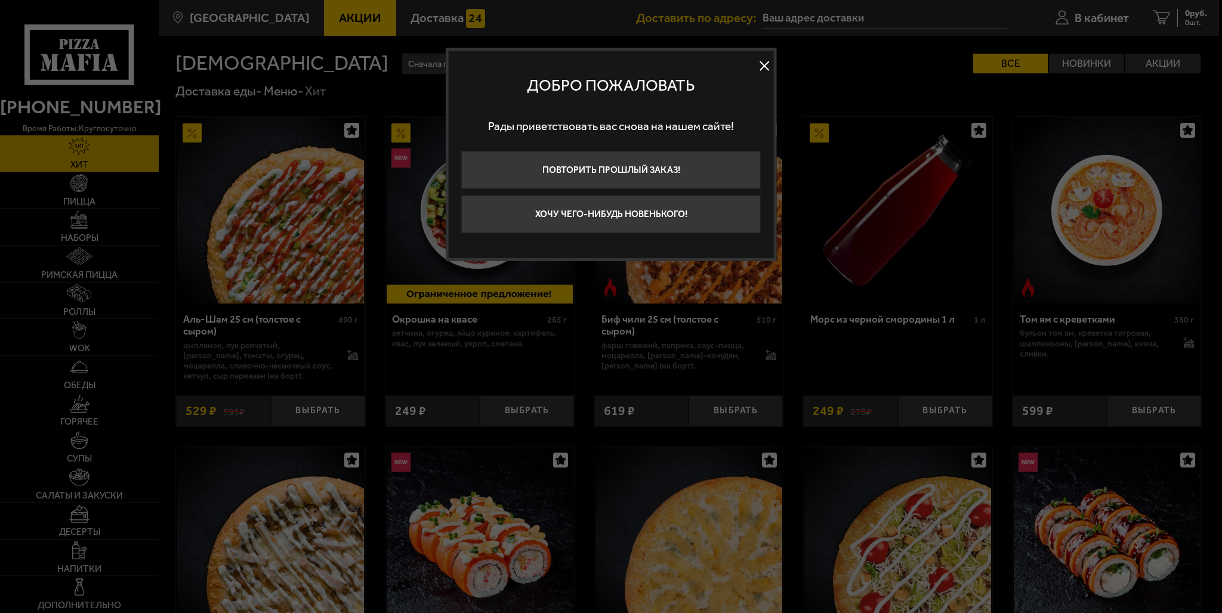
click at [755, 65] on button at bounding box center [764, 66] width 18 height 18
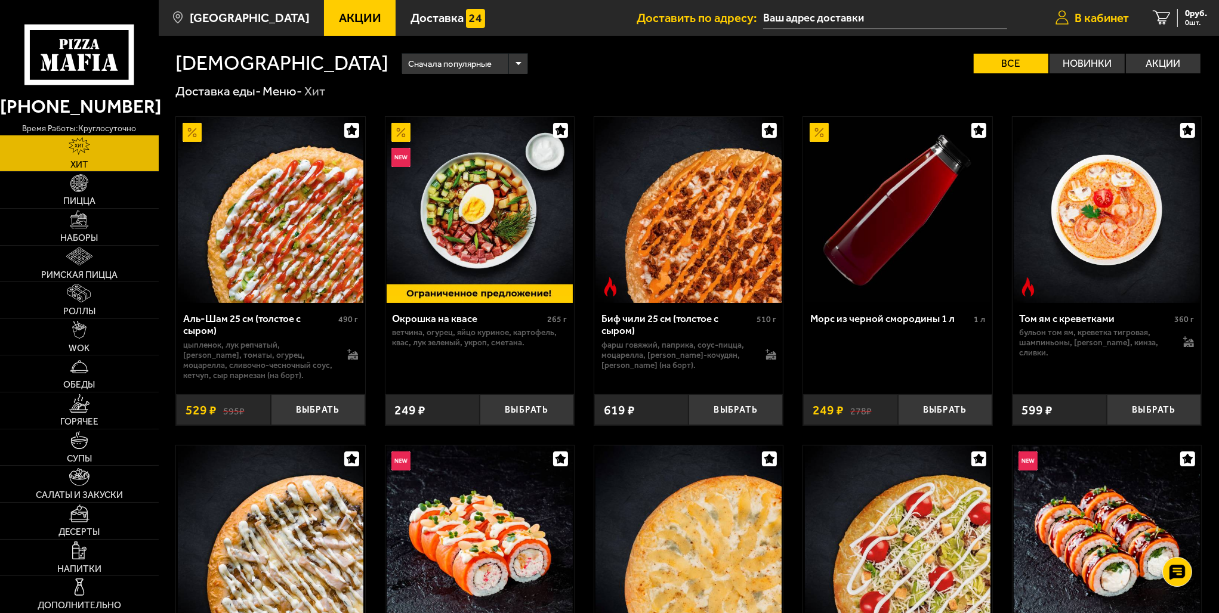
click at [1092, 17] on span "В кабинет" at bounding box center [1102, 18] width 54 height 12
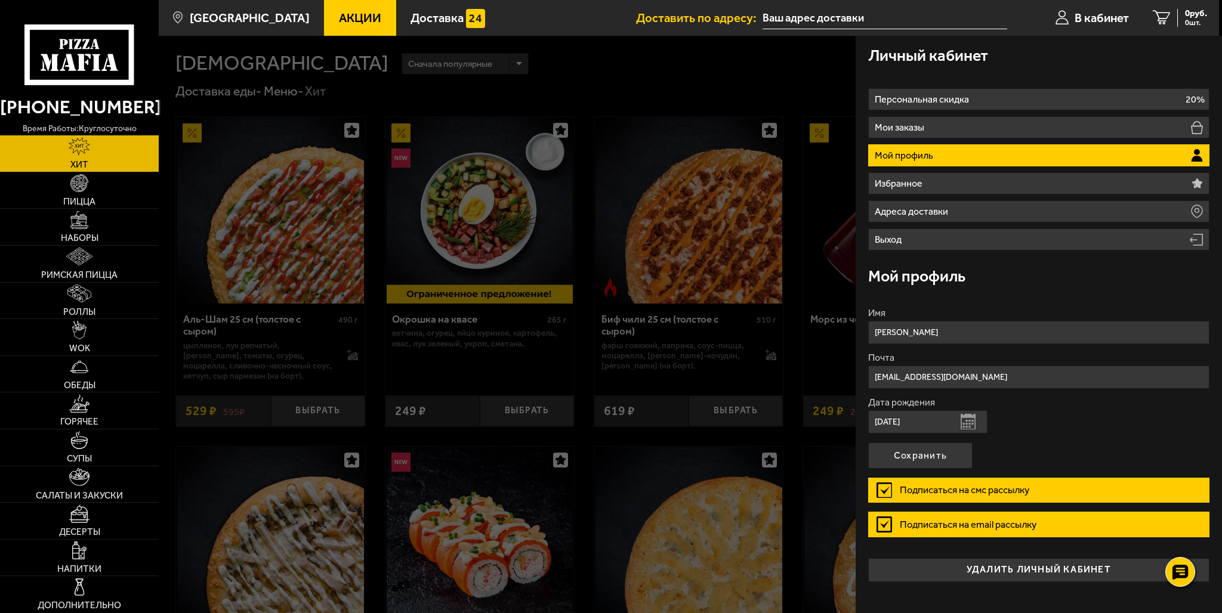
click at [897, 158] on p "Мой профиль" at bounding box center [905, 156] width 61 height 10
click at [761, 94] on div at bounding box center [770, 342] width 1222 height 613
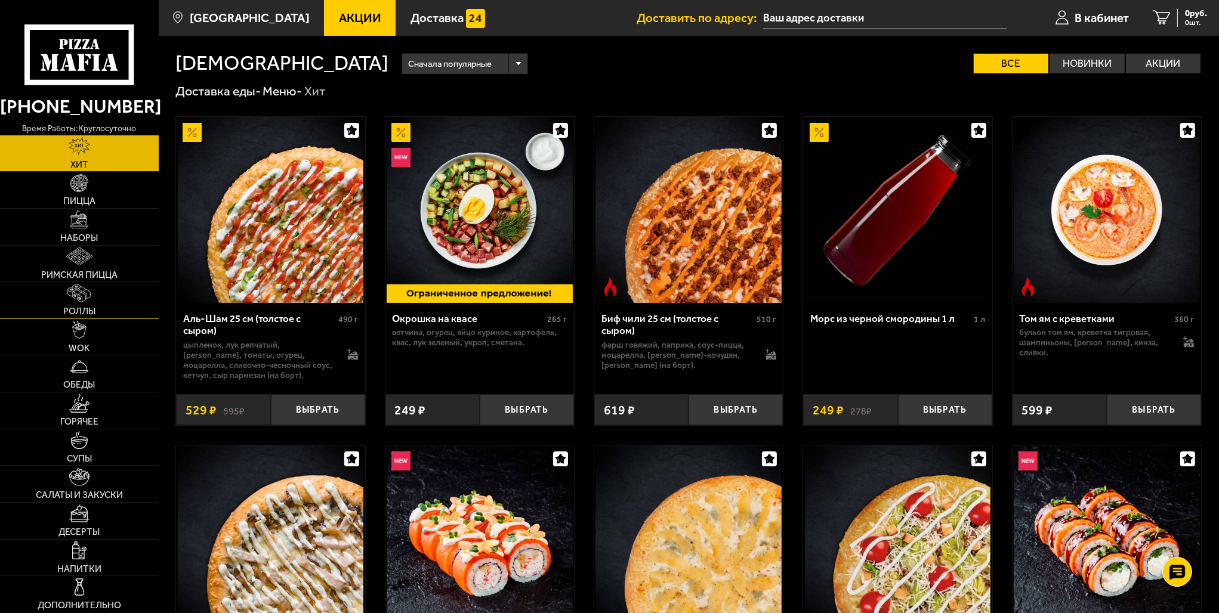
click at [72, 292] on img at bounding box center [78, 293] width 23 height 18
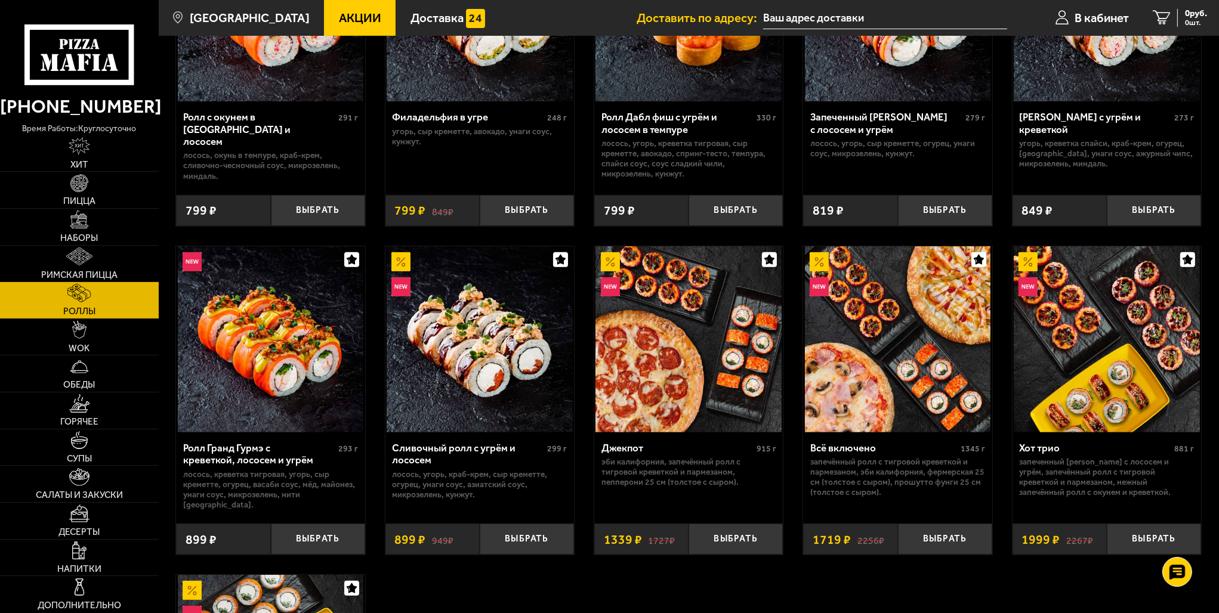
scroll to position [537, 0]
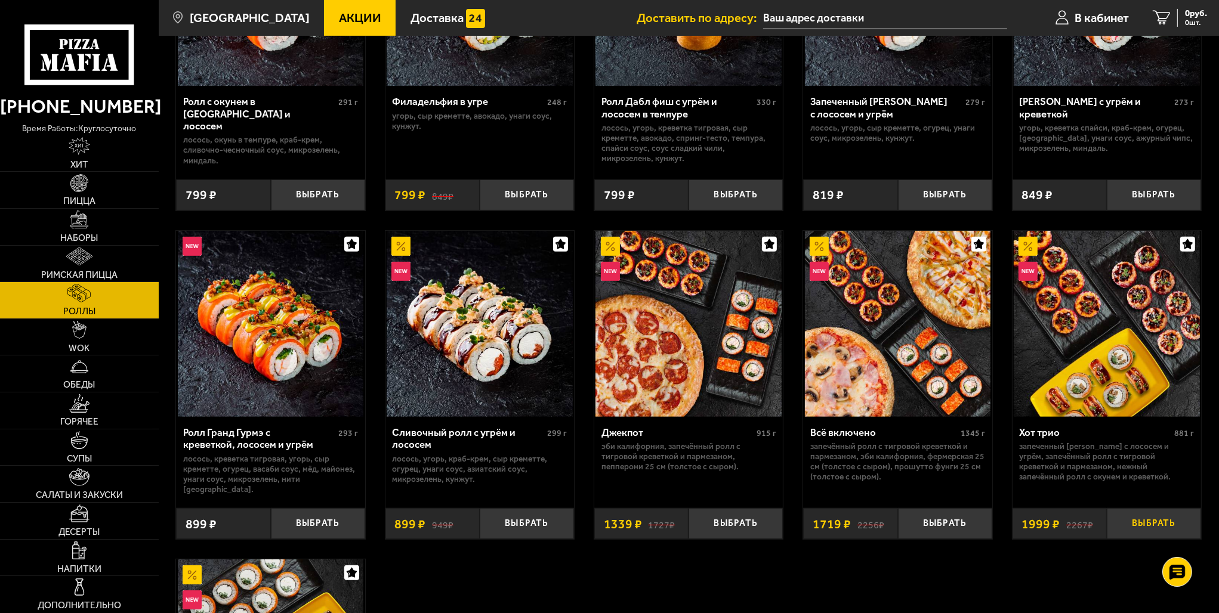
click at [1150, 511] on button "Выбрать" at bounding box center [1154, 523] width 94 height 31
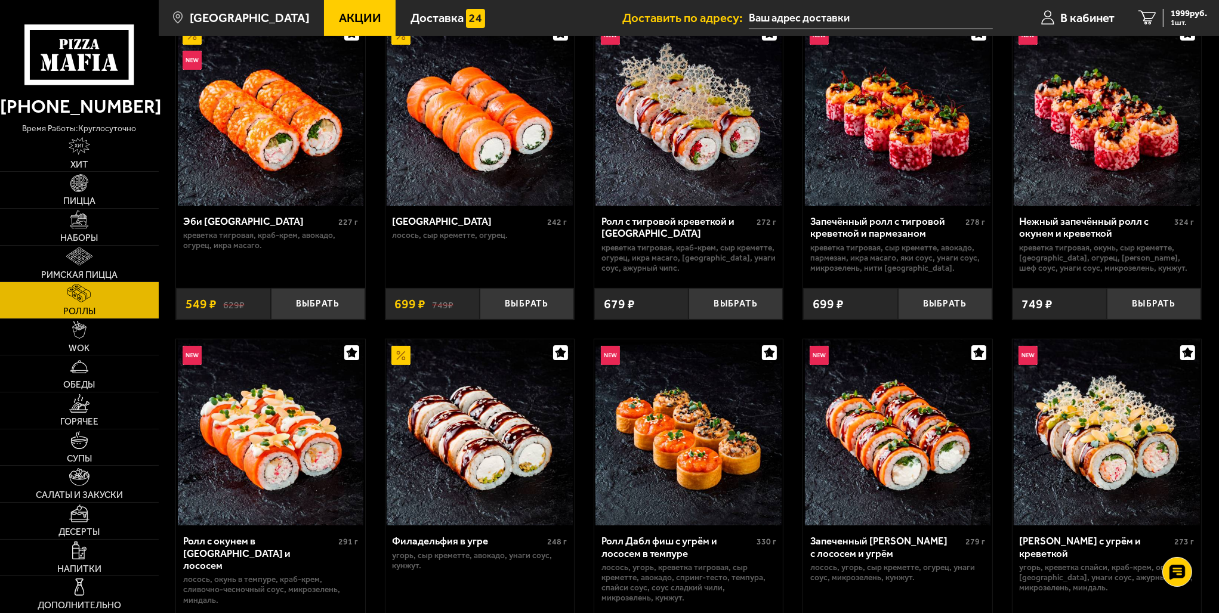
scroll to position [60, 0]
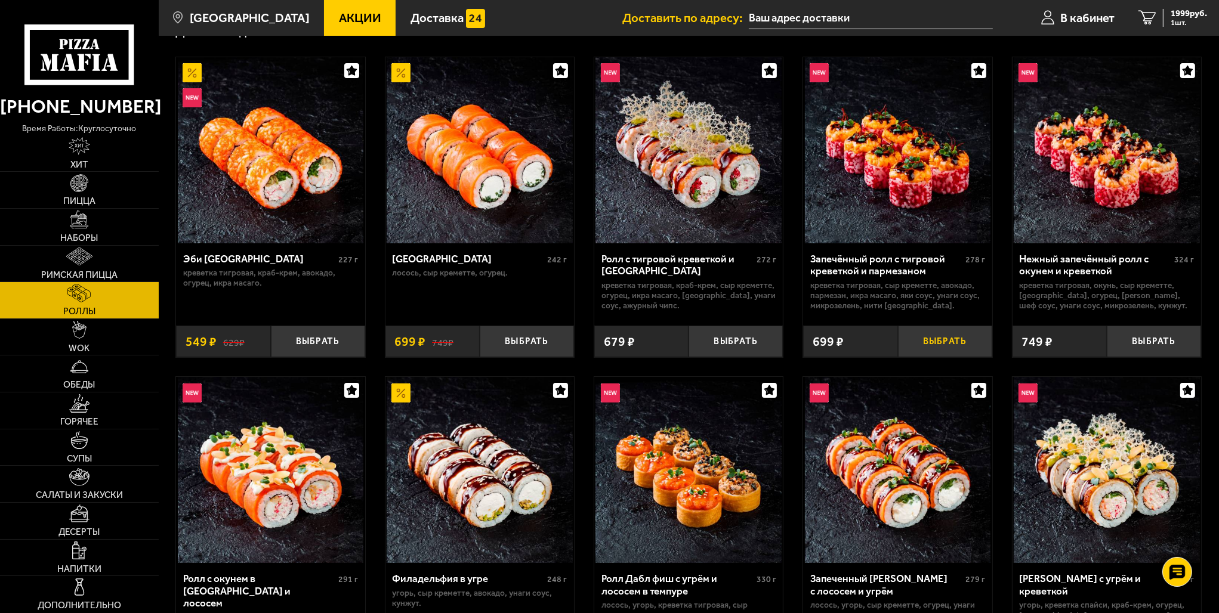
click at [934, 337] on button "Выбрать" at bounding box center [945, 341] width 94 height 31
click at [1162, 342] on button "Выбрать" at bounding box center [1154, 341] width 94 height 31
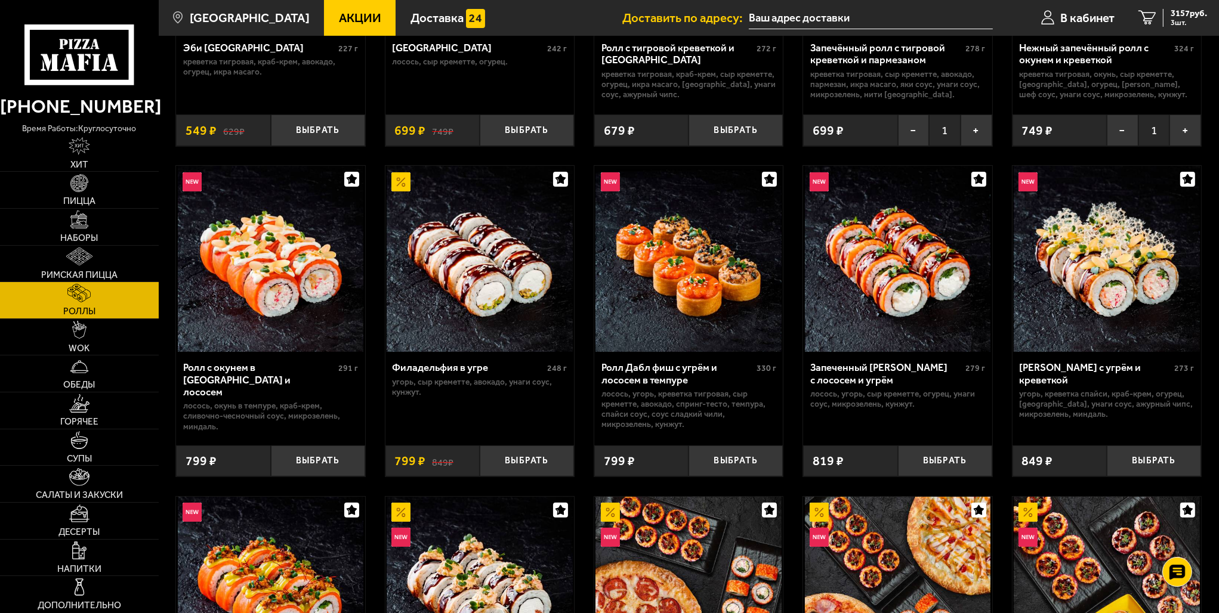
scroll to position [239, 0]
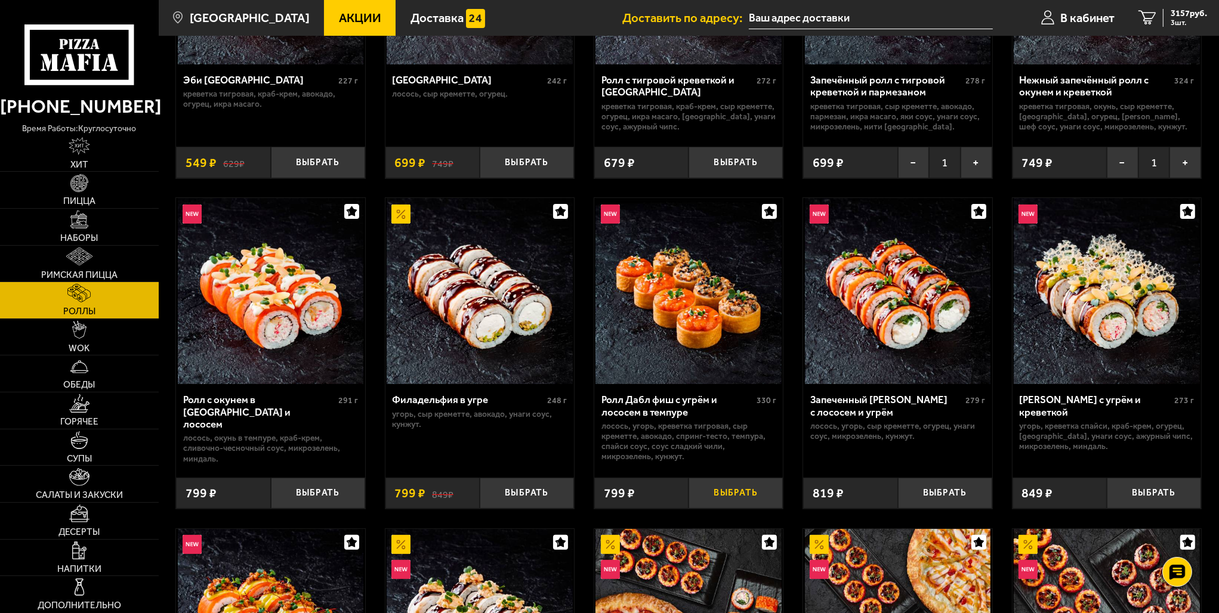
click at [730, 487] on button "Выбрать" at bounding box center [736, 493] width 94 height 31
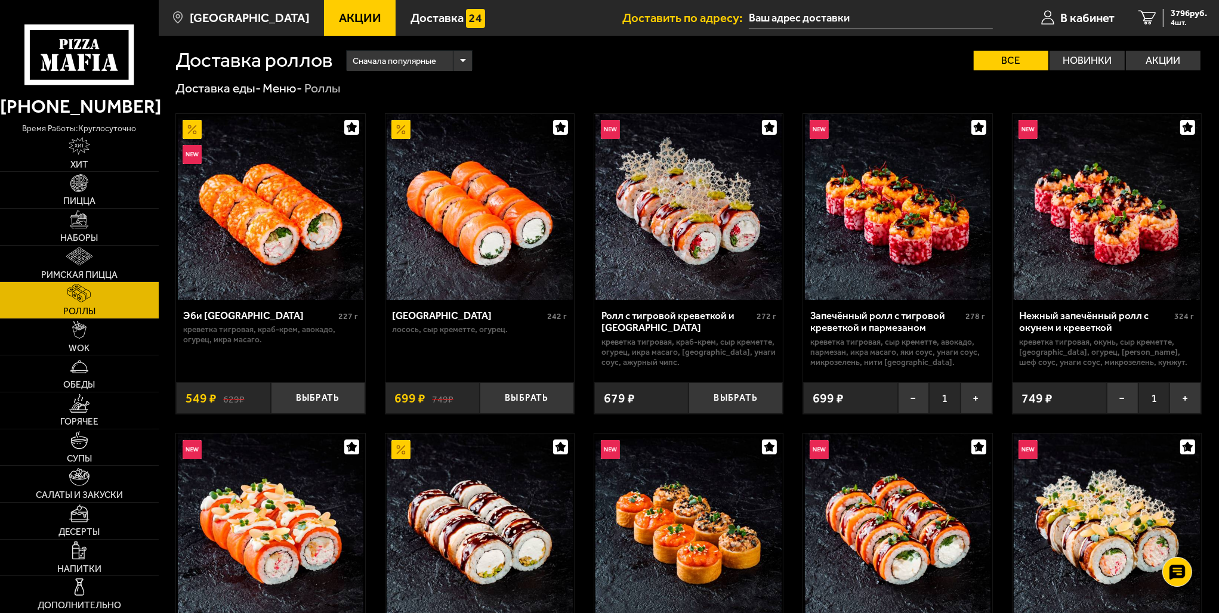
scroll to position [0, 0]
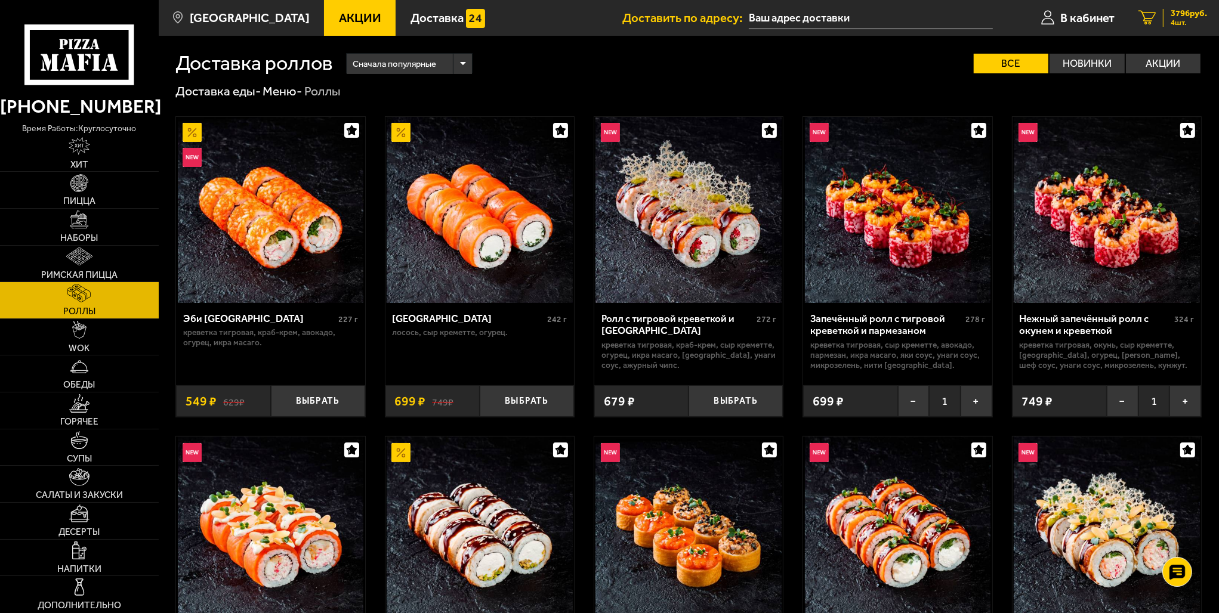
click at [1174, 10] on span "3796 руб." at bounding box center [1189, 13] width 36 height 9
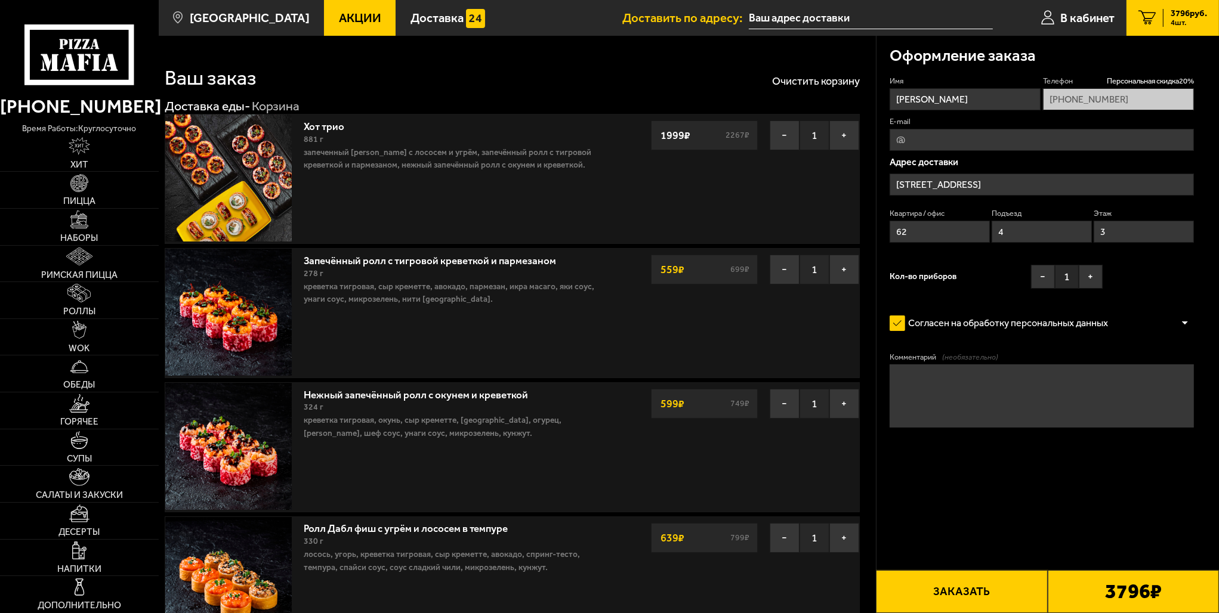
type input "[STREET_ADDRESS]"
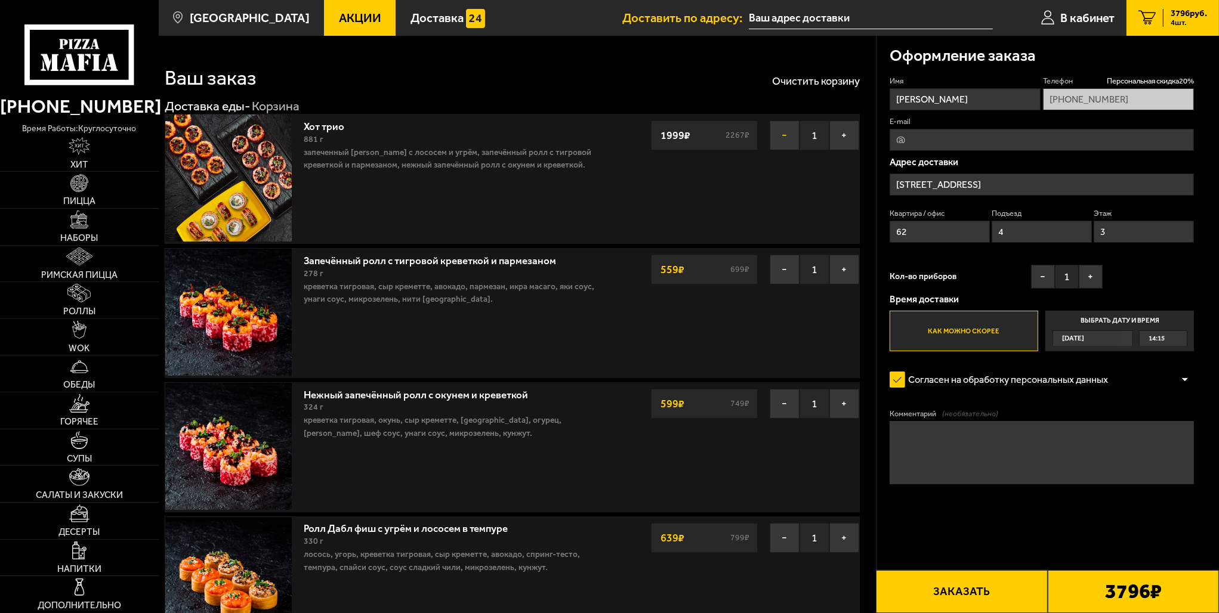
click at [772, 135] on button "−" at bounding box center [785, 136] width 30 height 30
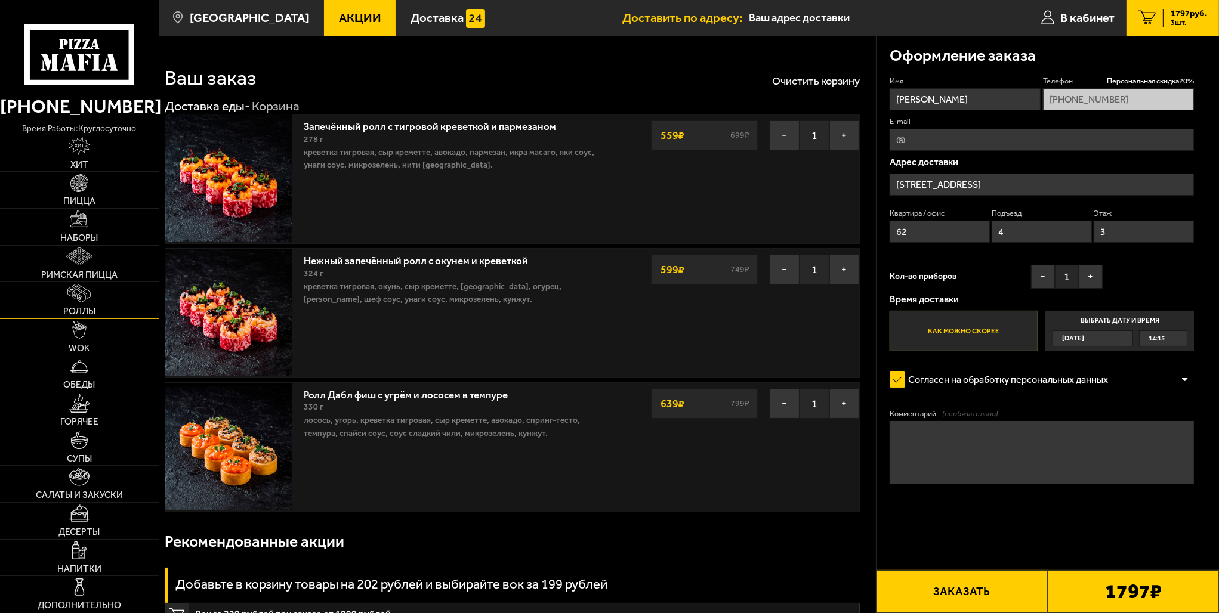
click at [64, 289] on link "Роллы" at bounding box center [79, 300] width 159 height 36
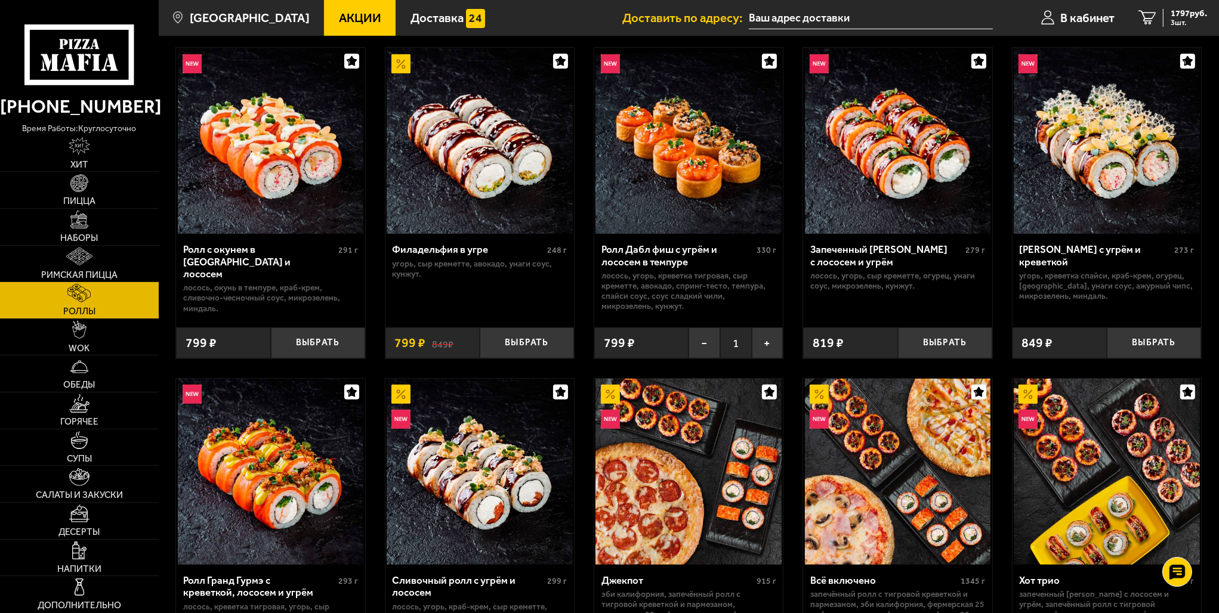
scroll to position [358, 0]
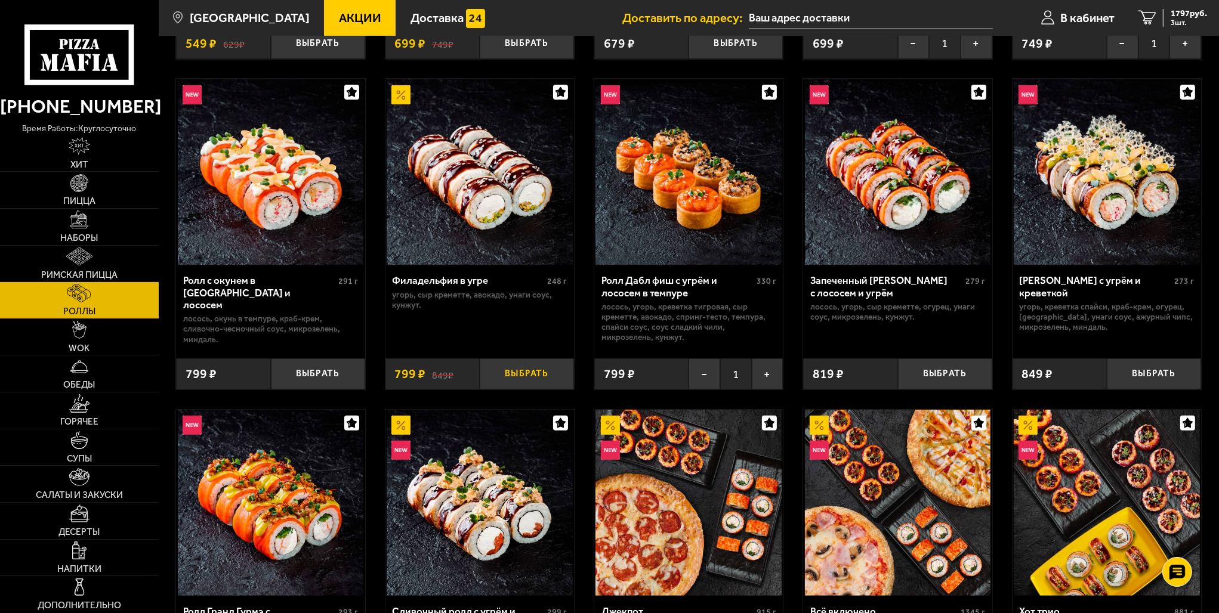
click at [535, 370] on button "Выбрать" at bounding box center [527, 374] width 94 height 31
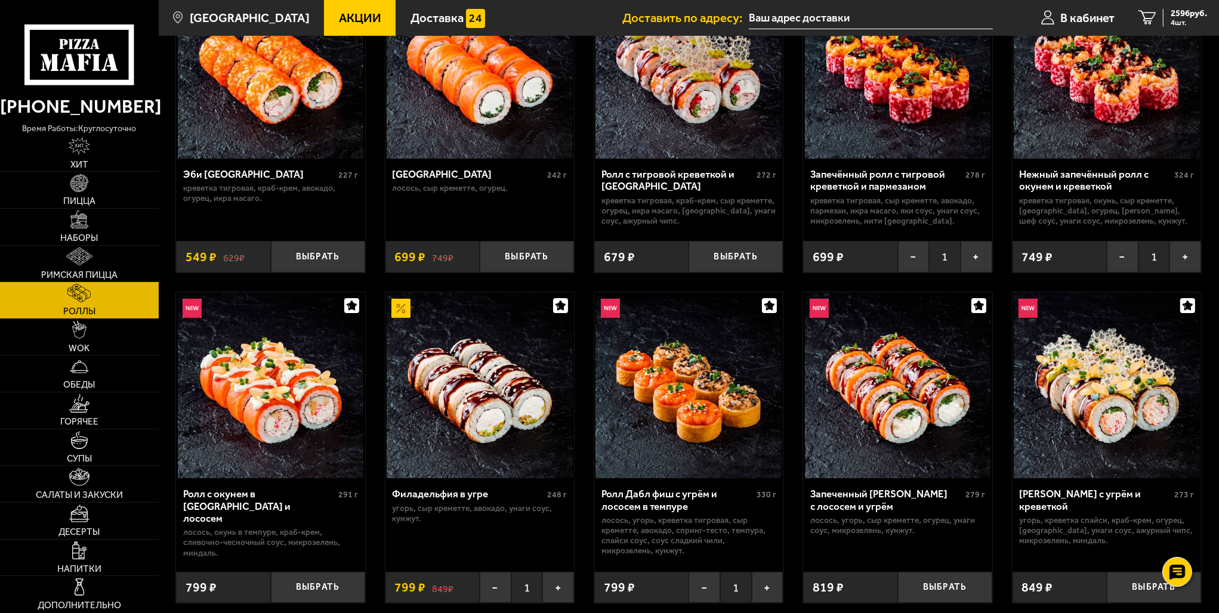
scroll to position [0, 0]
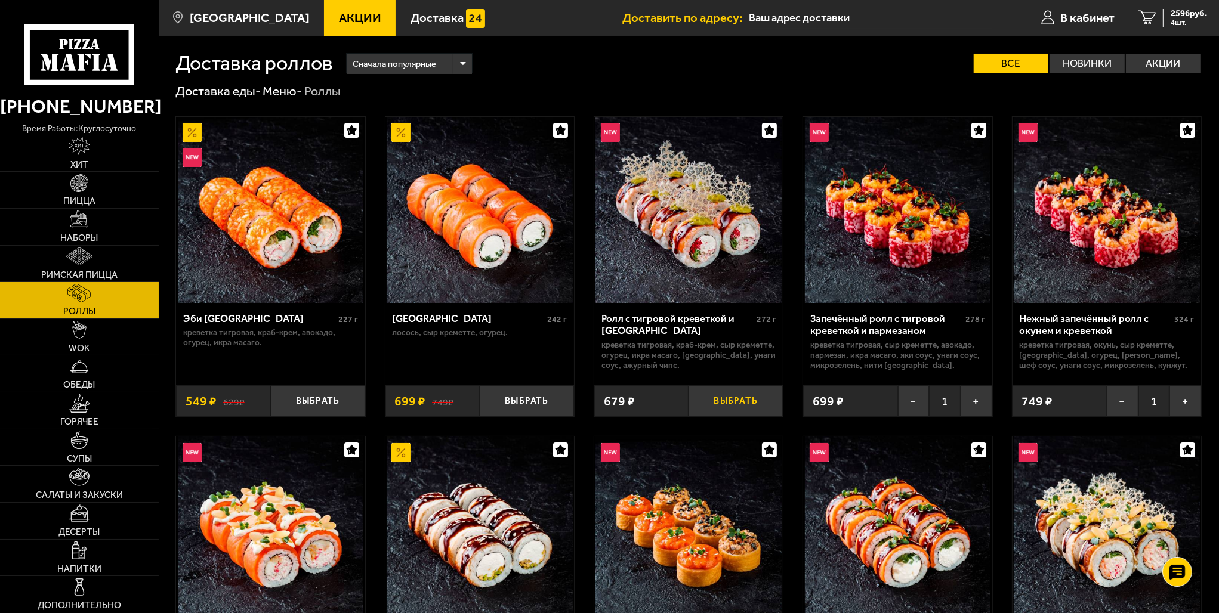
click at [725, 397] on button "Выбрать" at bounding box center [736, 400] width 94 height 31
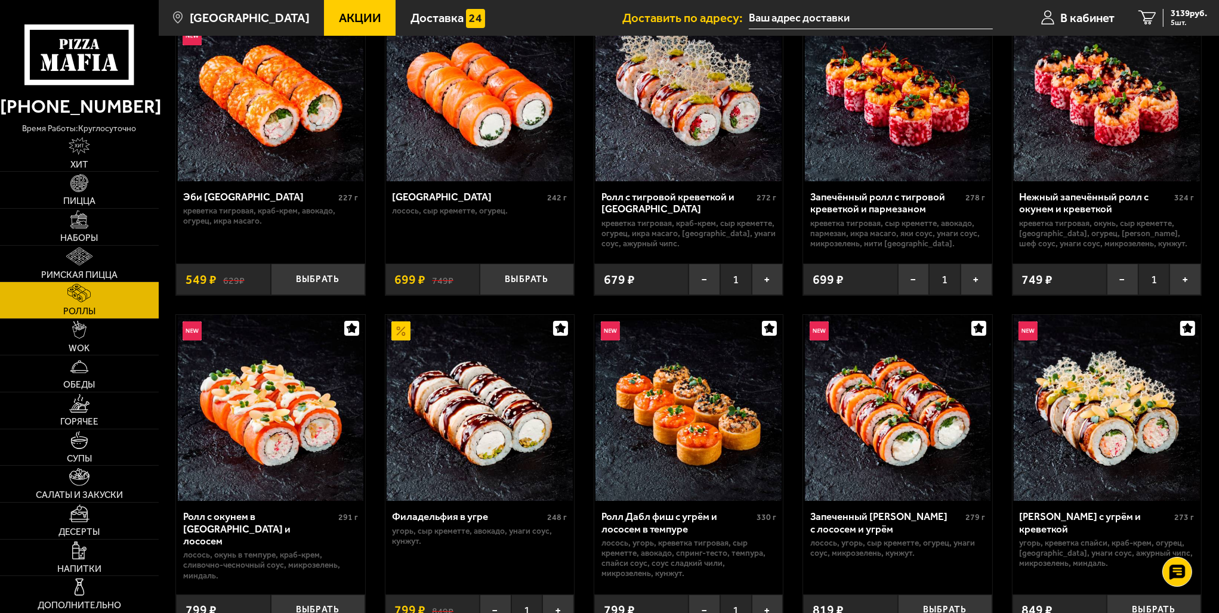
scroll to position [239, 0]
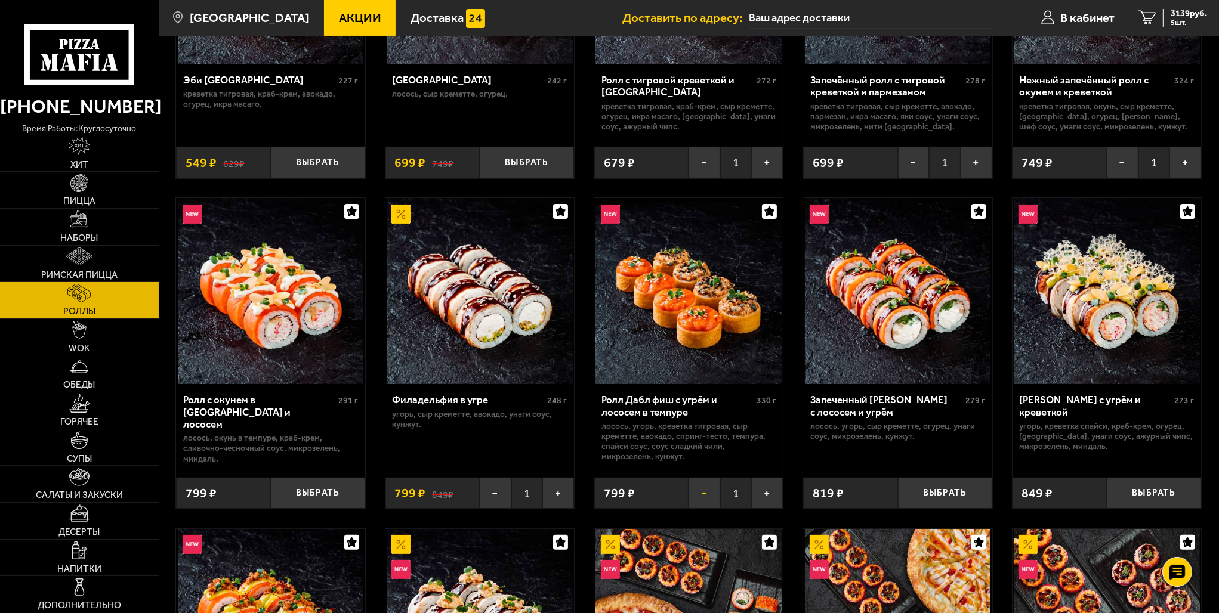
click at [706, 489] on button "−" at bounding box center [705, 493] width 32 height 31
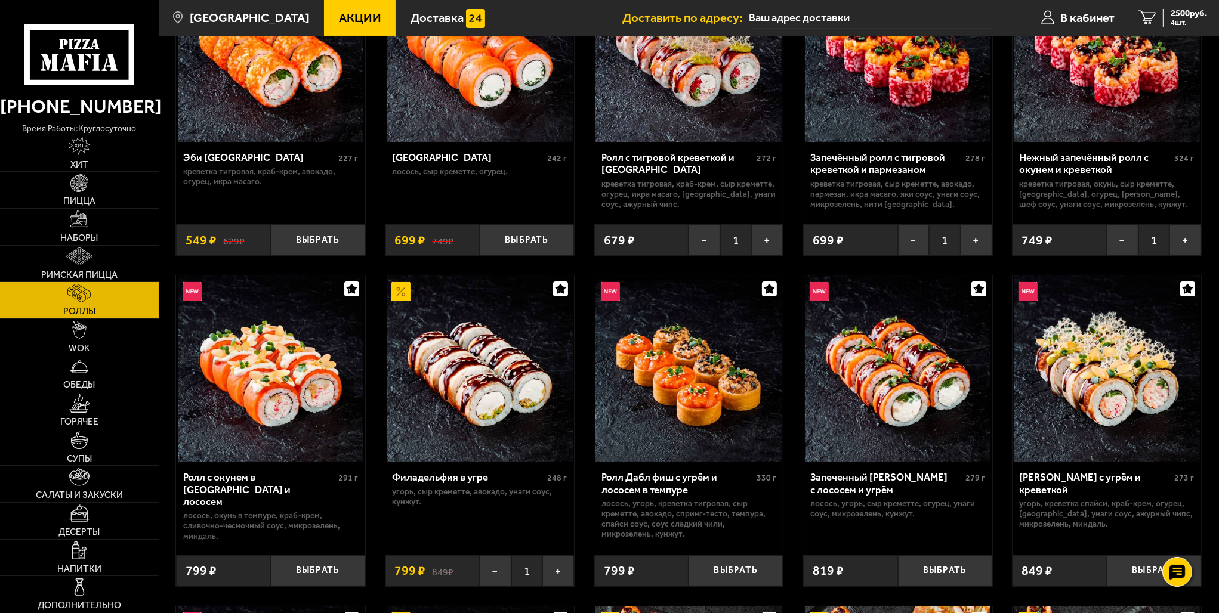
scroll to position [60, 0]
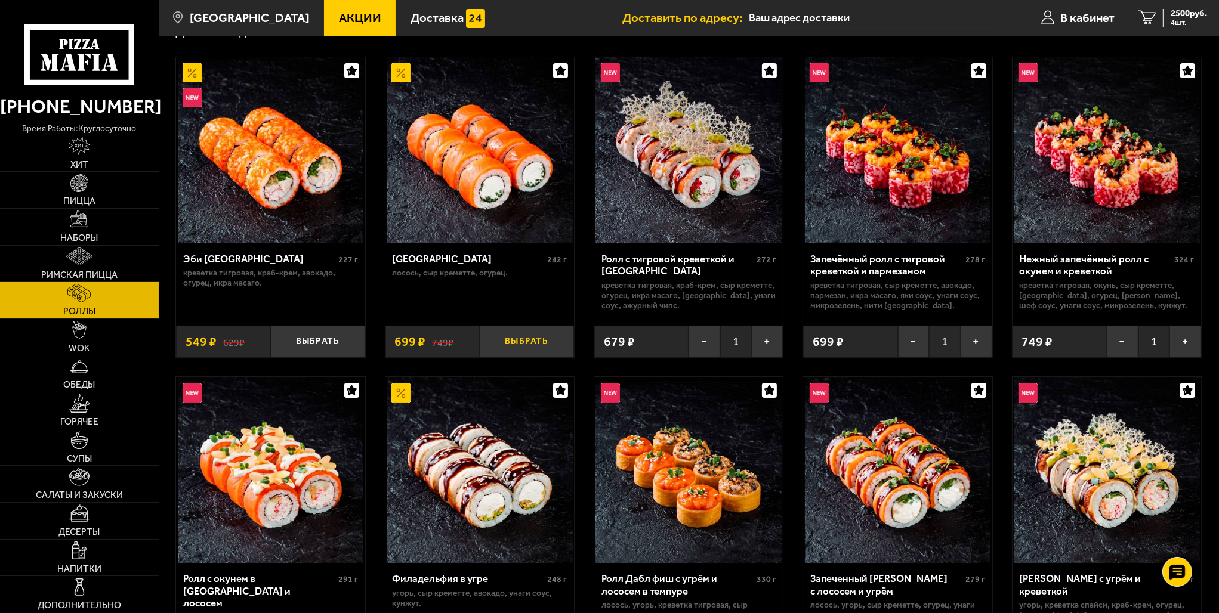
click at [510, 344] on button "Выбрать" at bounding box center [527, 341] width 94 height 31
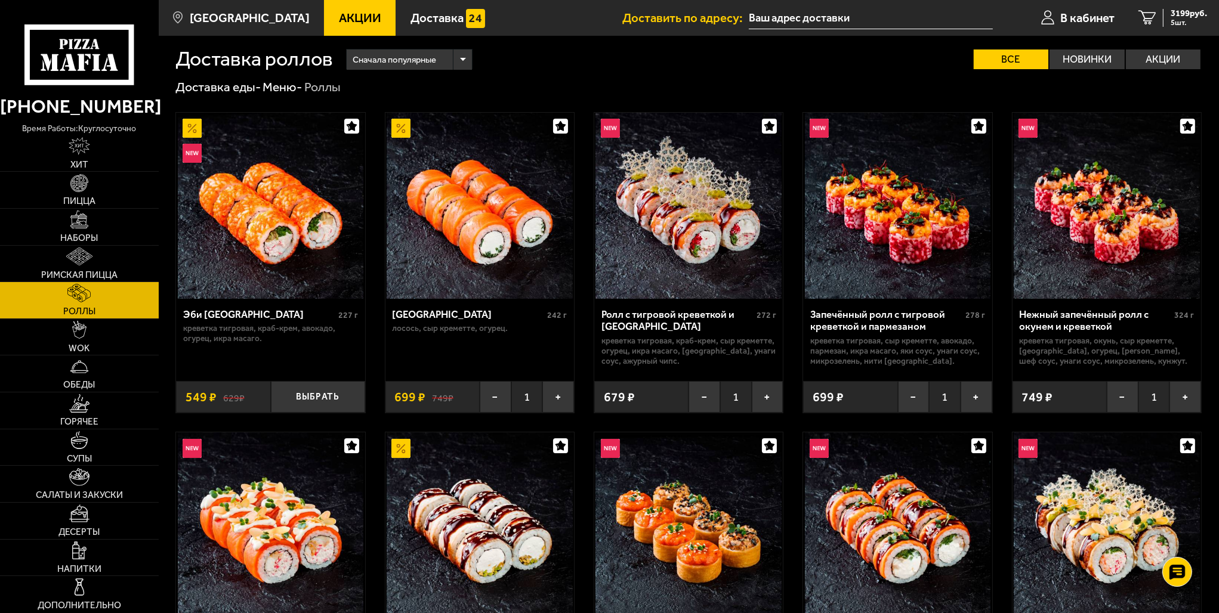
scroll to position [0, 0]
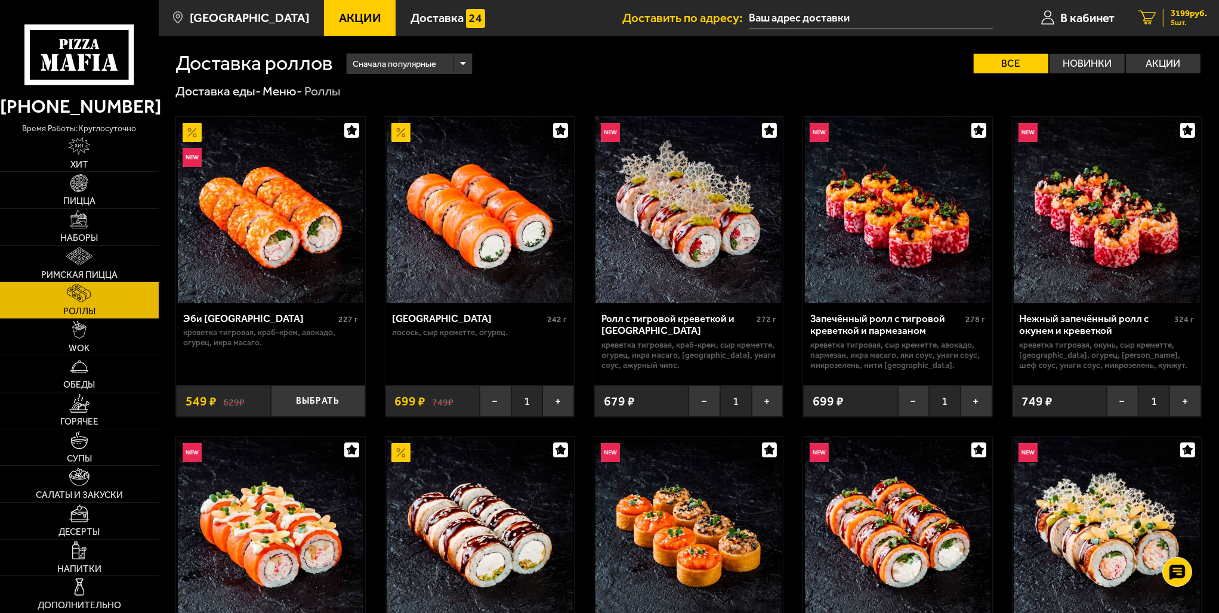
click at [1150, 13] on icon "5" at bounding box center [1147, 18] width 17 height 14
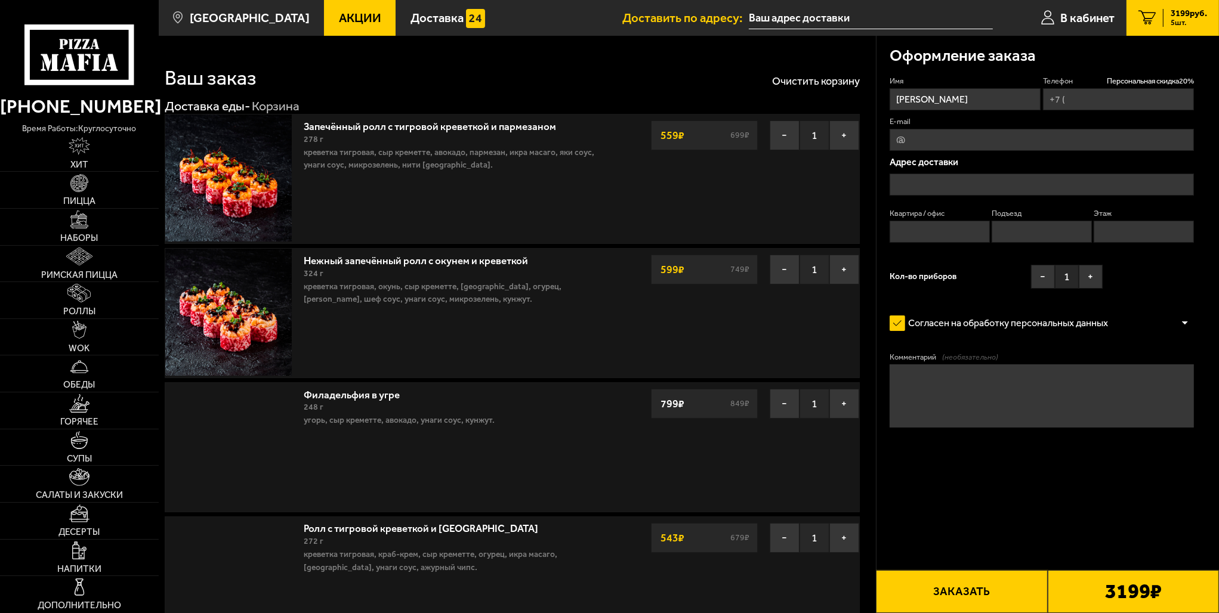
type input "[PHONE_NUMBER]"
type input "[STREET_ADDRESS]"
type input "62"
type input "4"
type input "3"
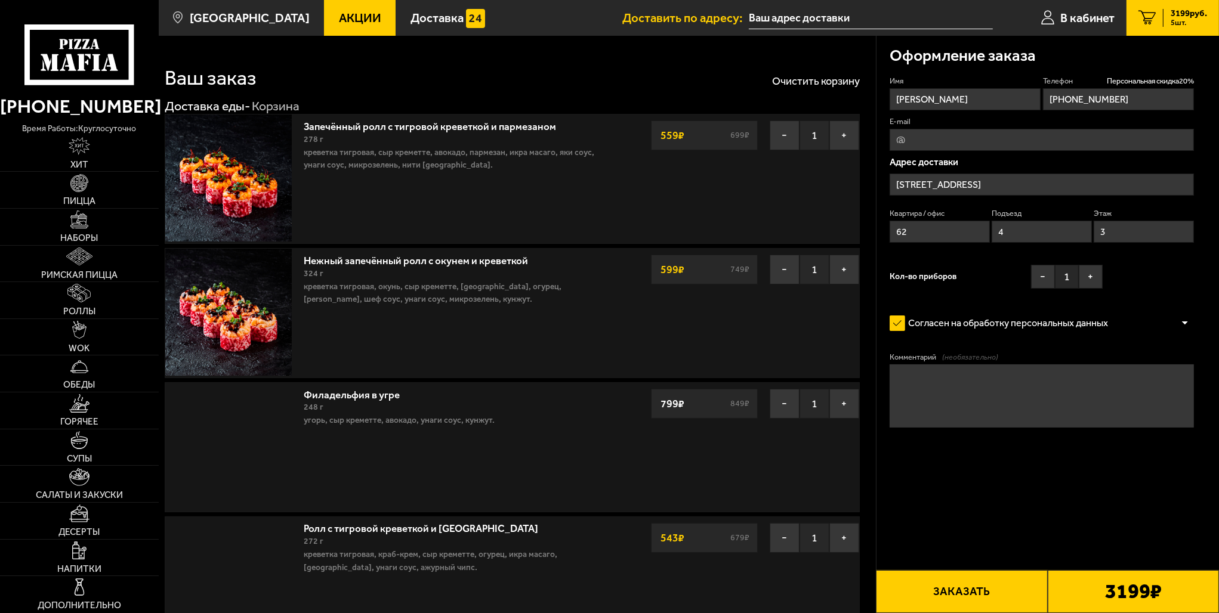
type input "[STREET_ADDRESS]"
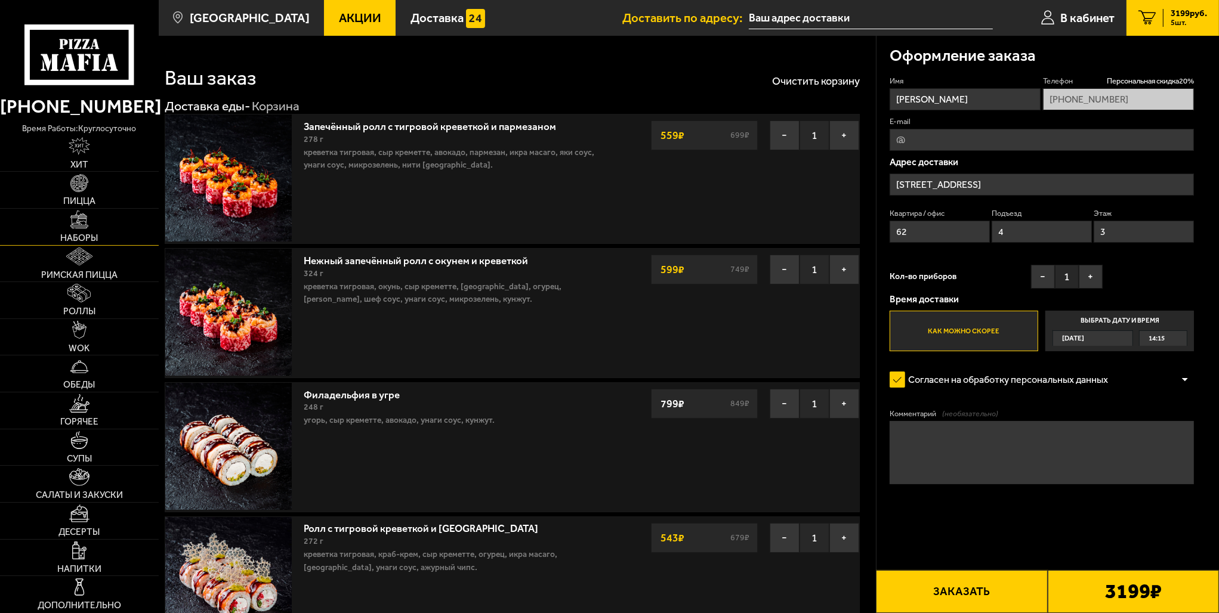
click at [61, 224] on link "Наборы" at bounding box center [79, 227] width 159 height 36
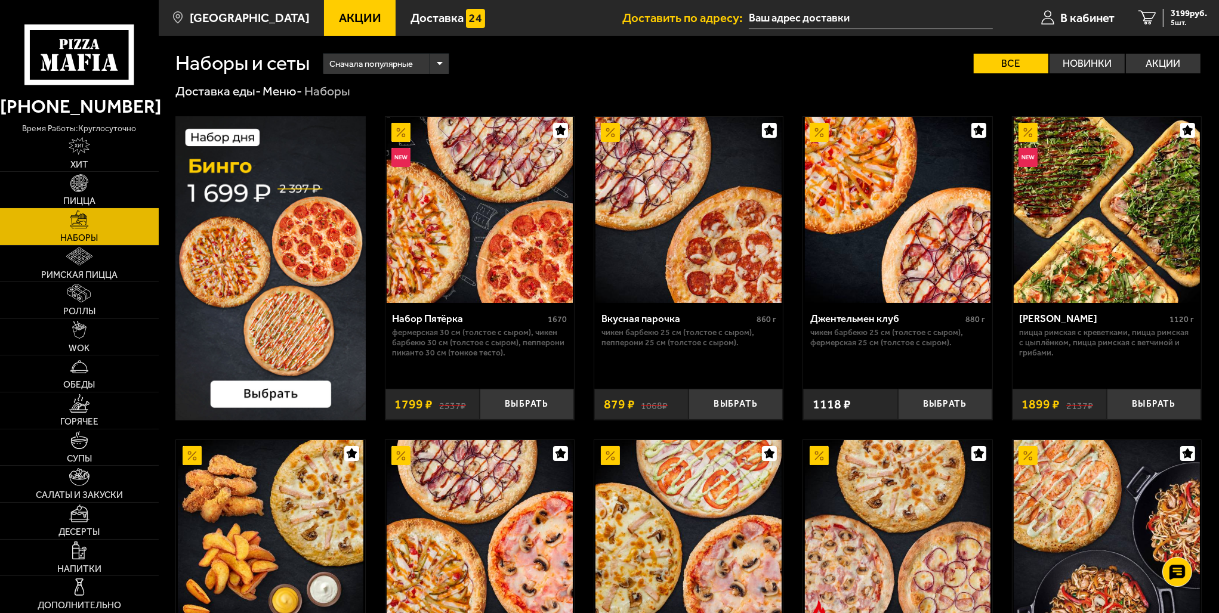
click at [71, 195] on link "Пицца" at bounding box center [79, 190] width 159 height 36
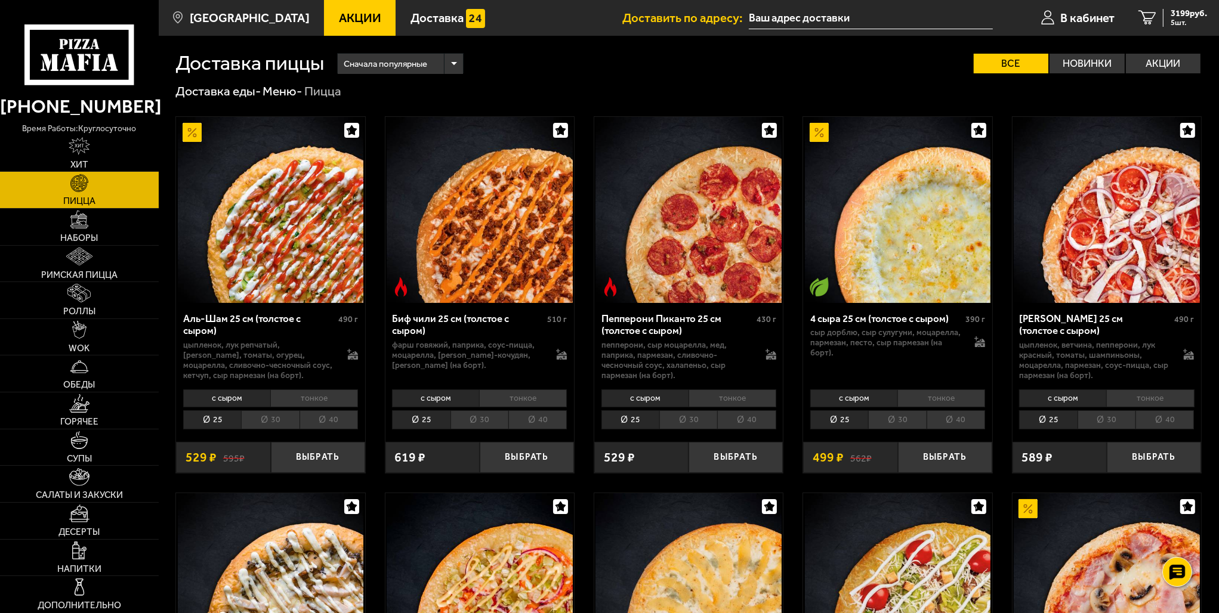
click at [284, 417] on li "30" at bounding box center [270, 420] width 58 height 19
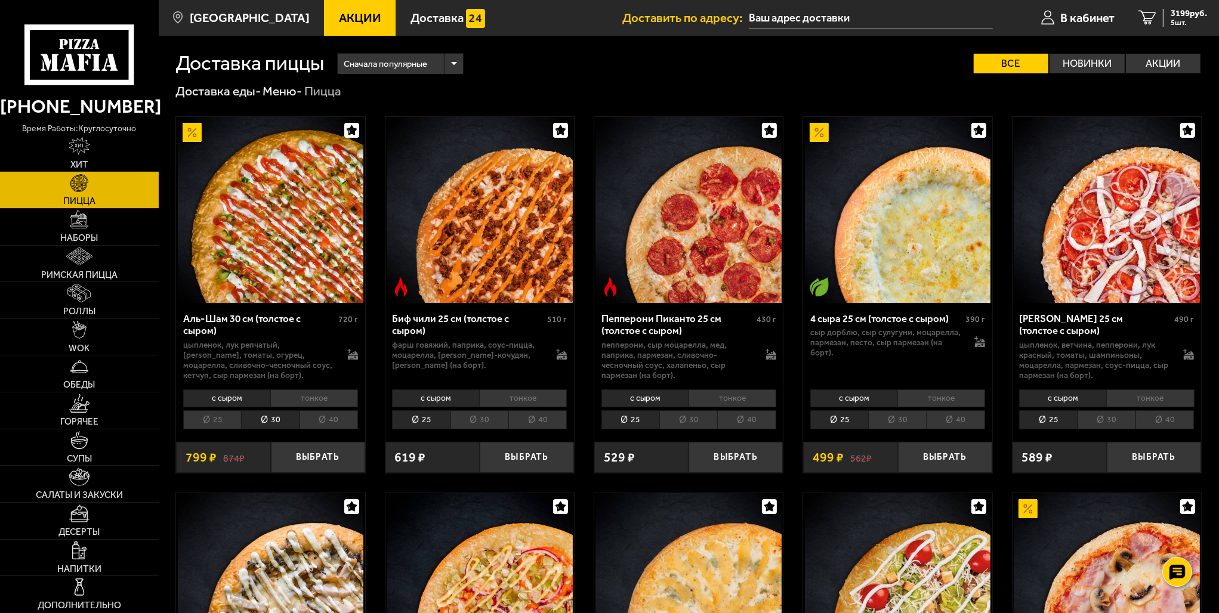
click at [305, 398] on li "тонкое" at bounding box center [314, 399] width 88 height 18
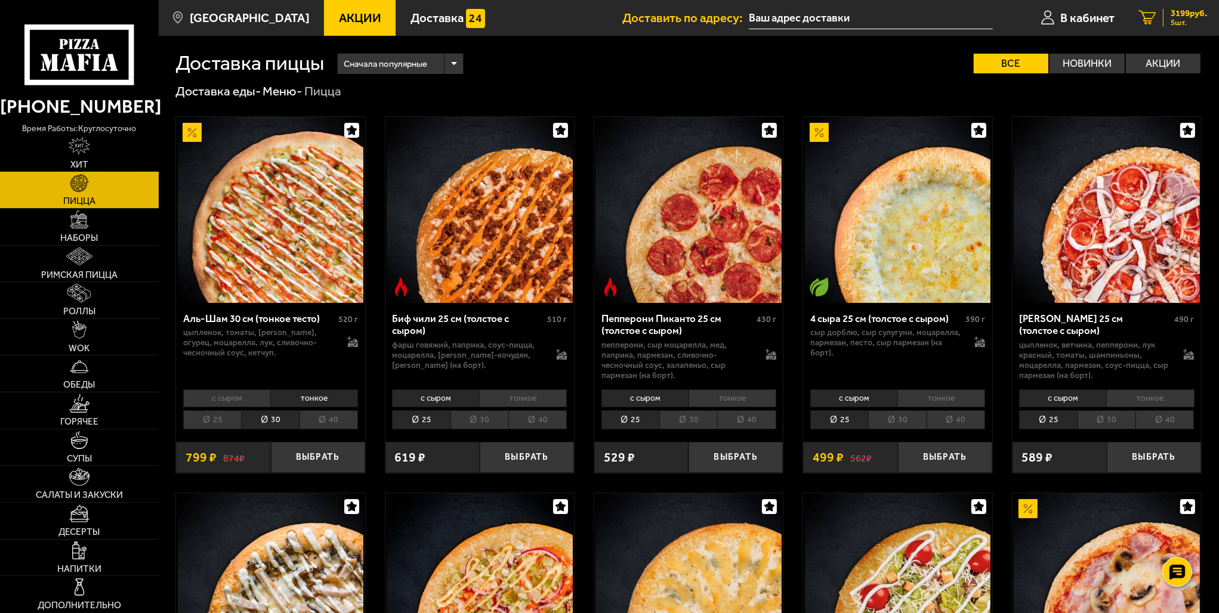
click at [1165, 26] on div "3199 руб. 5 шт." at bounding box center [1185, 18] width 44 height 18
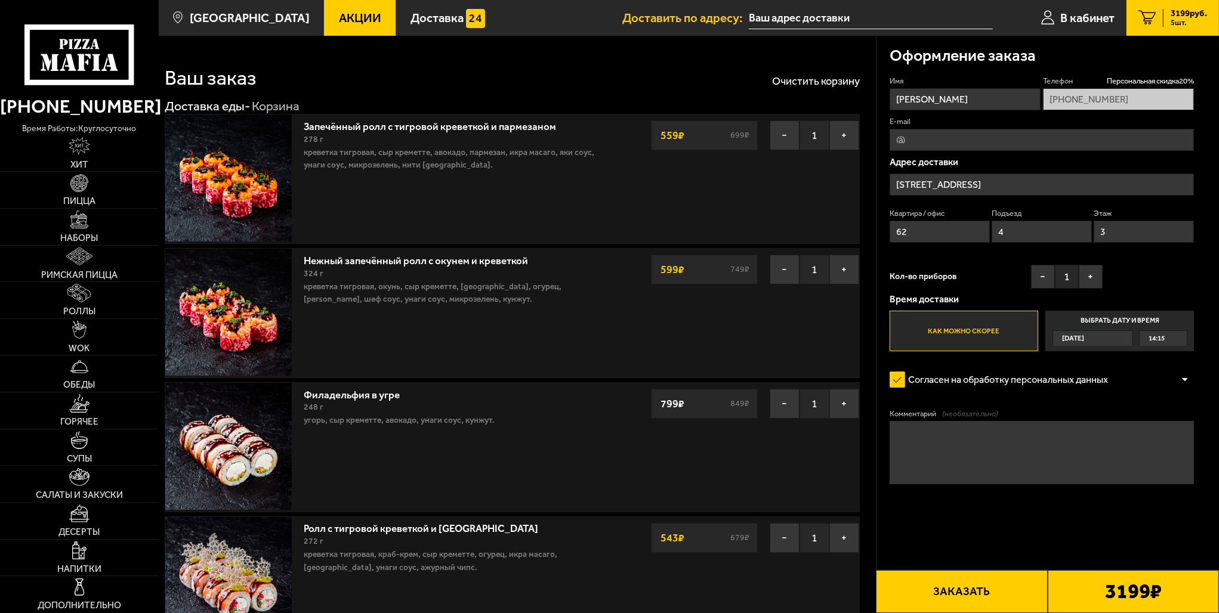
type input "[STREET_ADDRESS]"
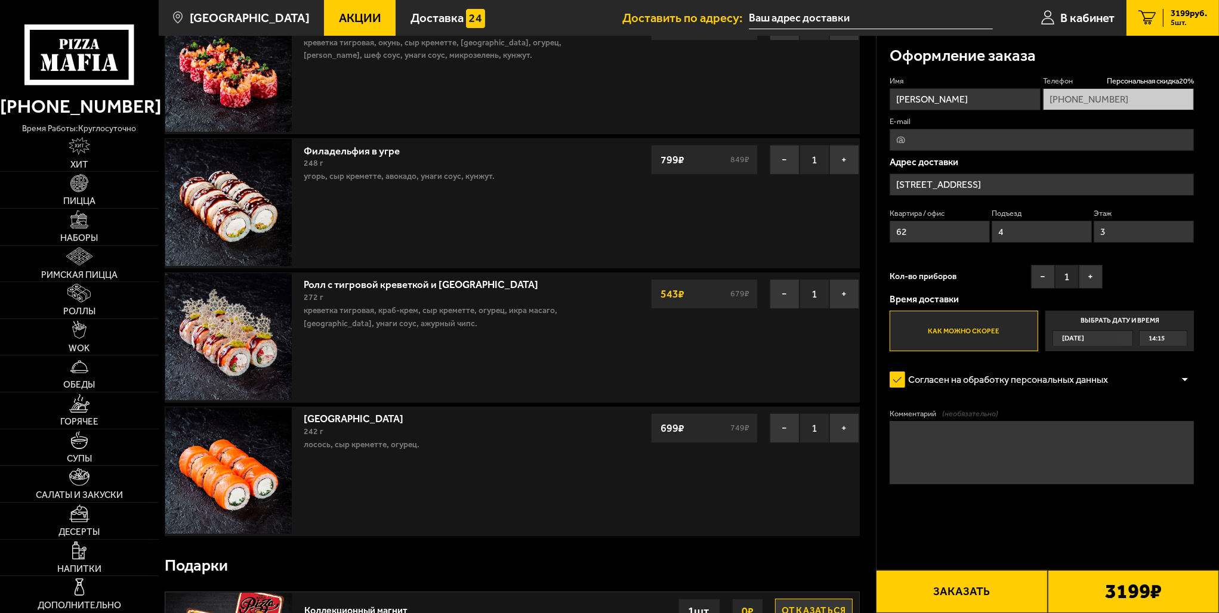
scroll to position [119, 0]
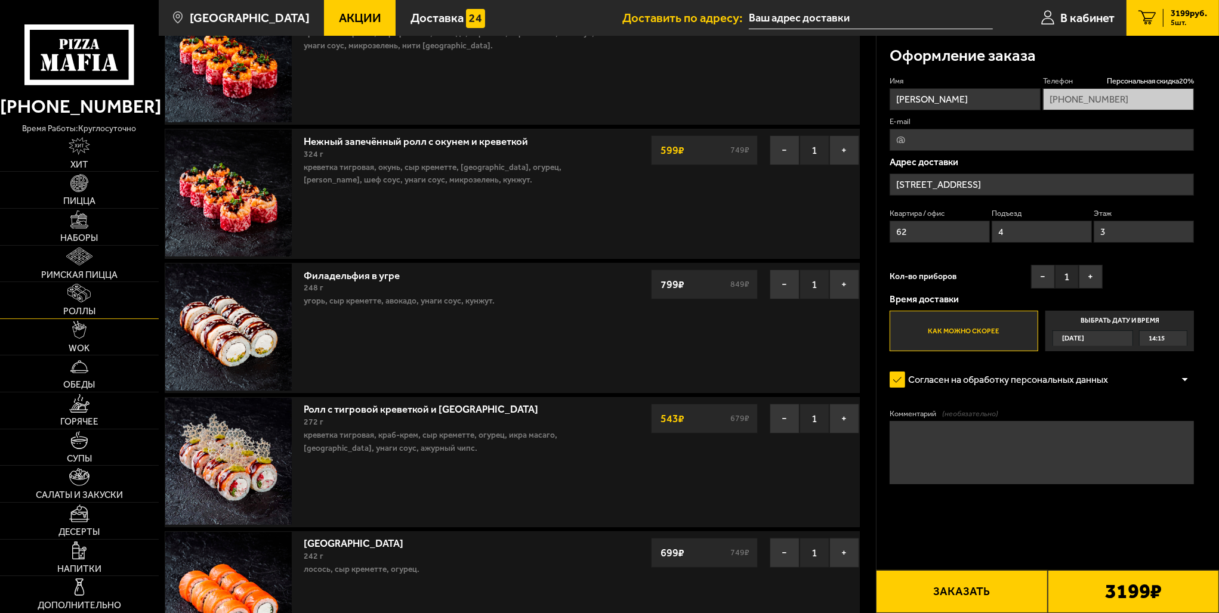
click at [88, 304] on link "Роллы" at bounding box center [79, 300] width 159 height 36
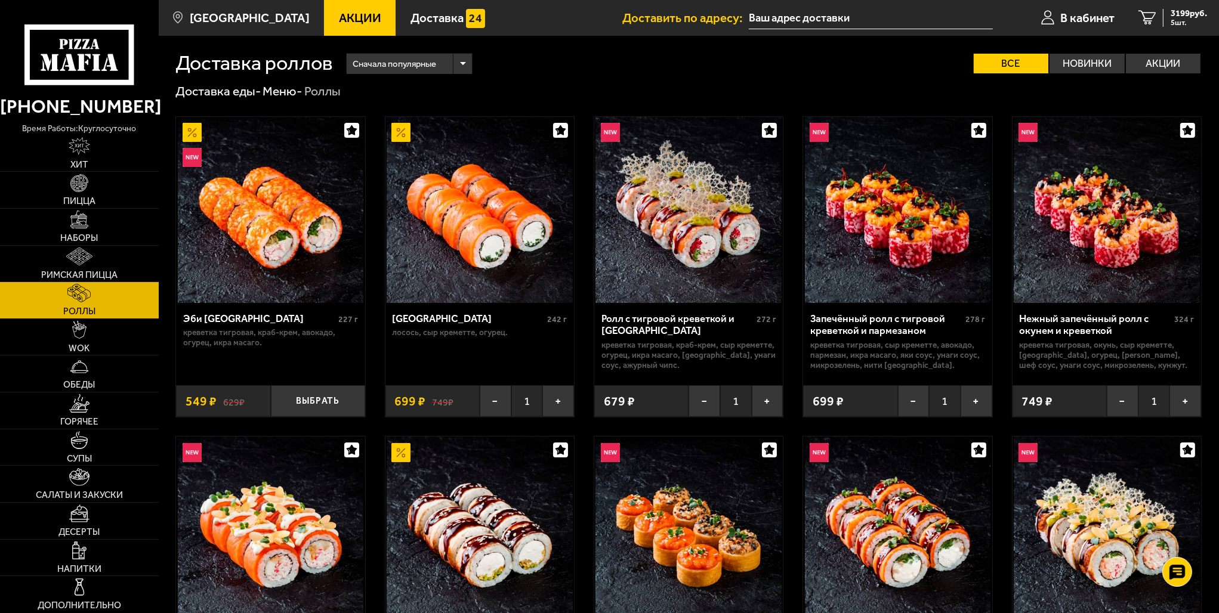
scroll to position [119, 0]
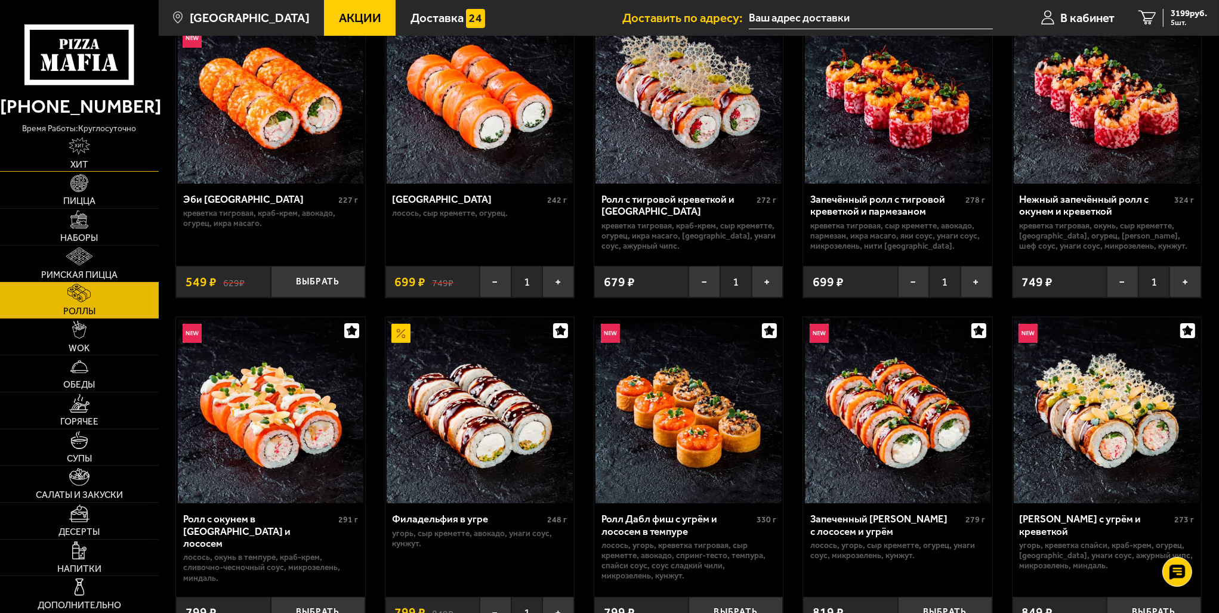
click at [91, 169] on link "Хит" at bounding box center [79, 153] width 159 height 36
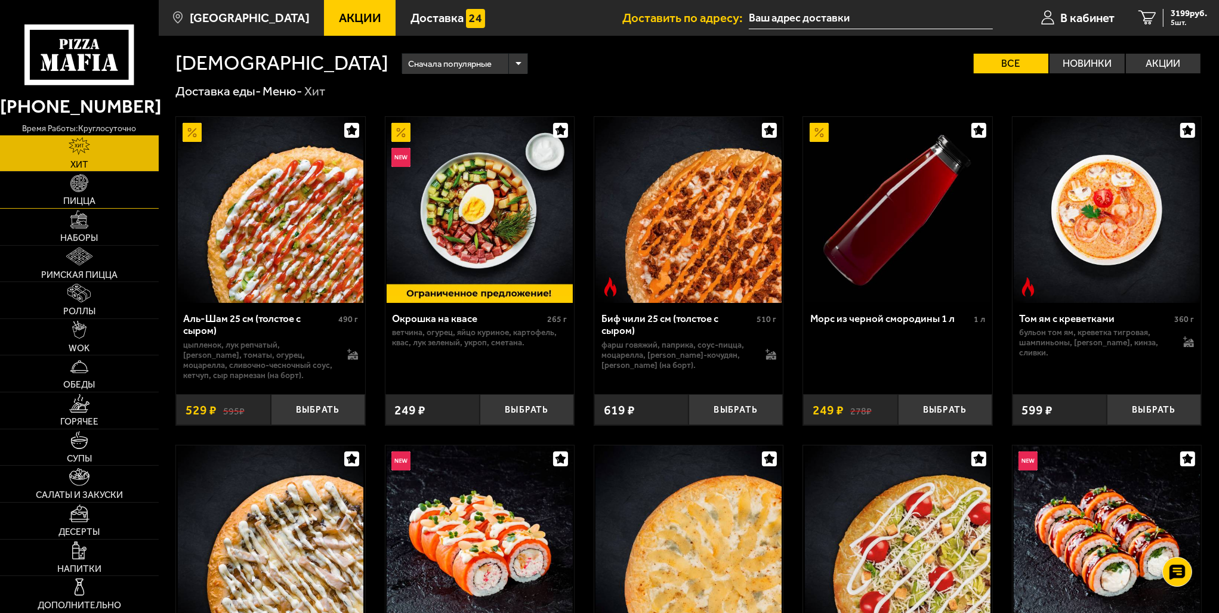
click at [89, 186] on link "Пицца" at bounding box center [79, 190] width 159 height 36
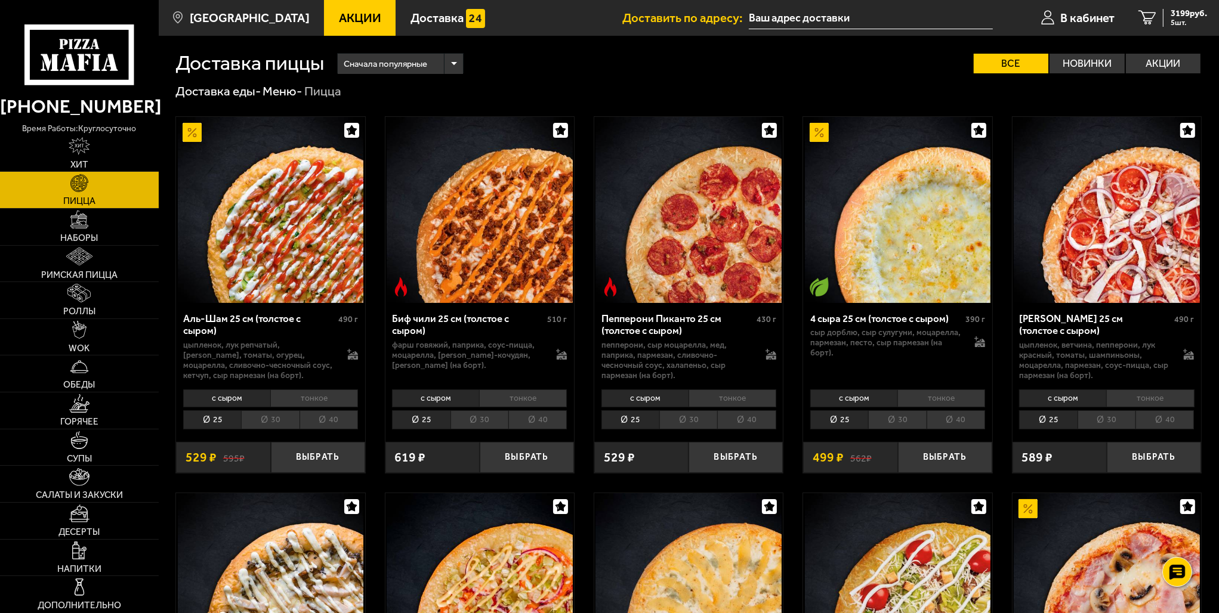
click at [480, 421] on li "30" at bounding box center [480, 420] width 58 height 19
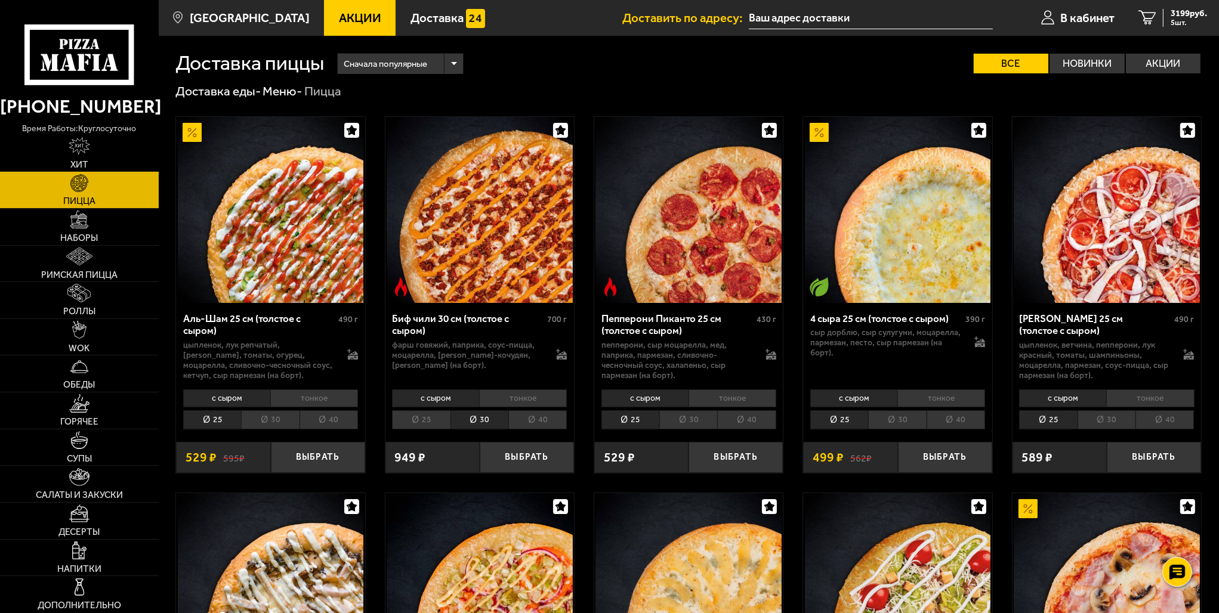
click at [523, 402] on li "тонкое" at bounding box center [523, 399] width 88 height 18
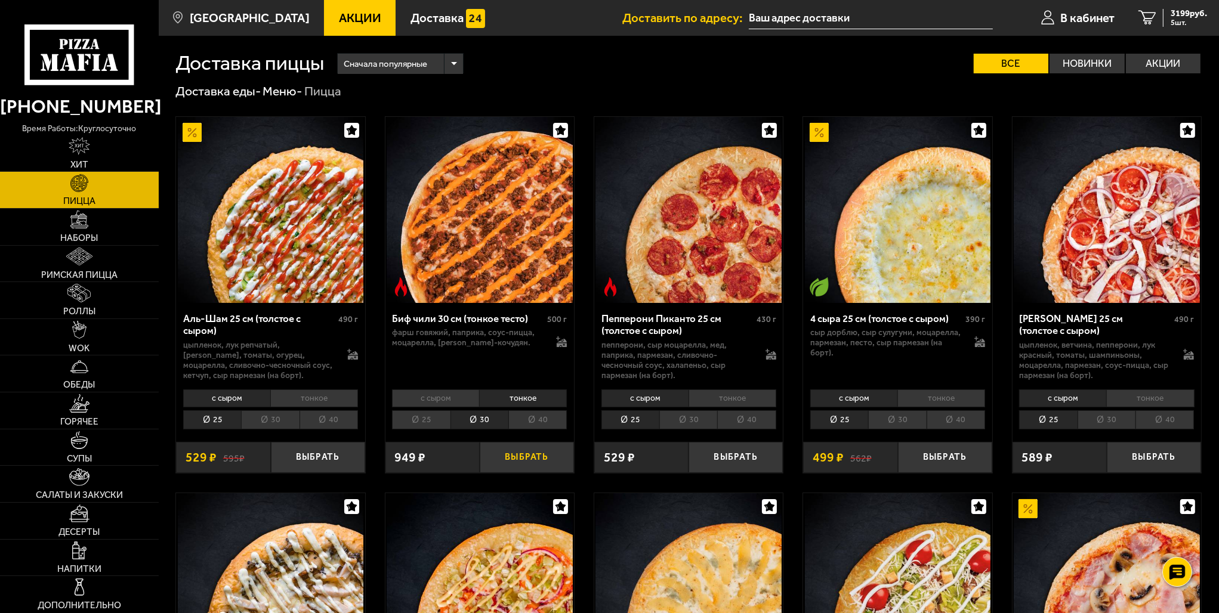
click at [520, 454] on button "Выбрать" at bounding box center [527, 457] width 94 height 31
drag, startPoint x: 334, startPoint y: 378, endPoint x: 328, endPoint y: 399, distance: 21.0
click at [330, 391] on div "Аль-Шам 25 см (толстое с сыром) 490 г цыпленок, лук репчатый, салат айсберг, то…" at bounding box center [270, 388] width 189 height 170
click at [328, 399] on li "тонкое" at bounding box center [314, 399] width 88 height 18
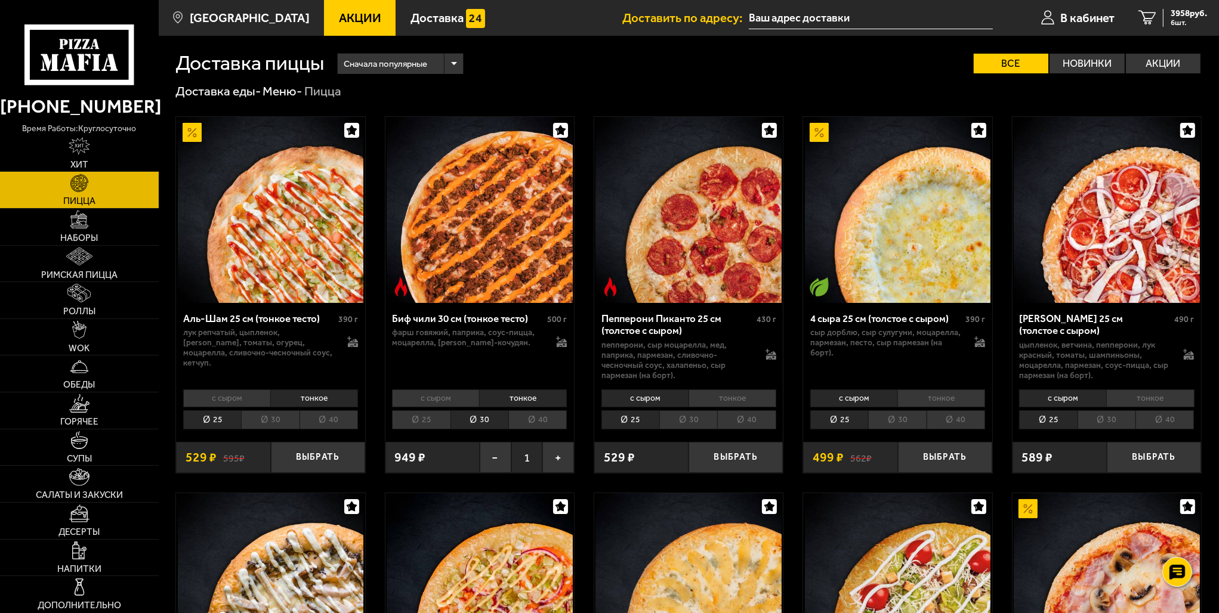
click at [270, 425] on li "30" at bounding box center [270, 420] width 58 height 19
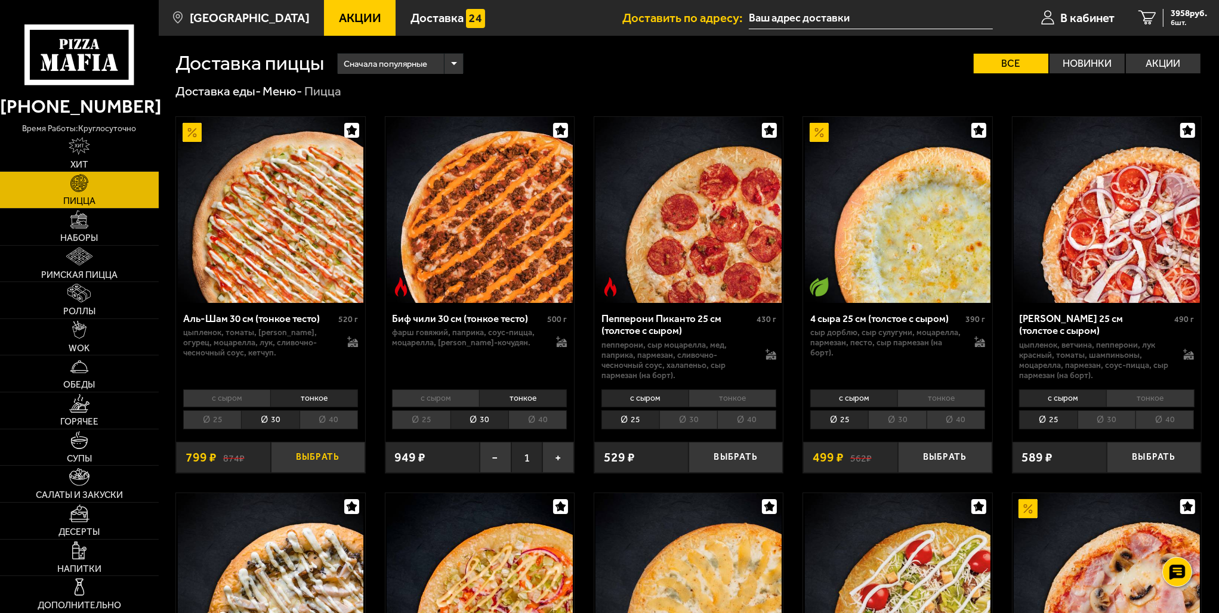
click at [316, 461] on button "Выбрать" at bounding box center [318, 457] width 94 height 31
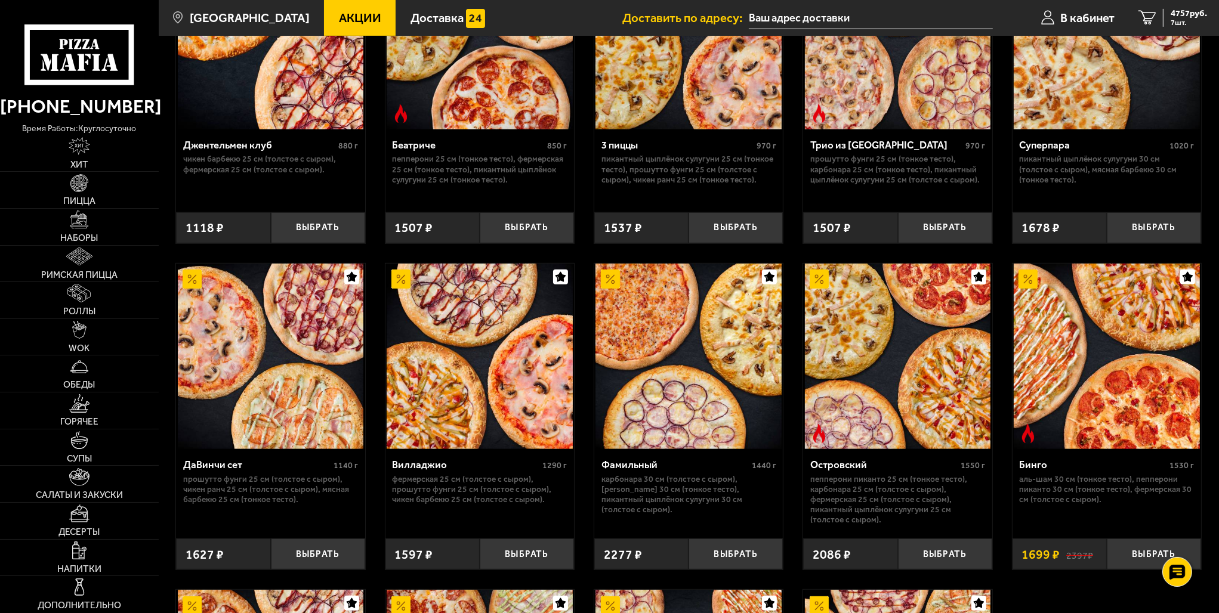
scroll to position [716, 0]
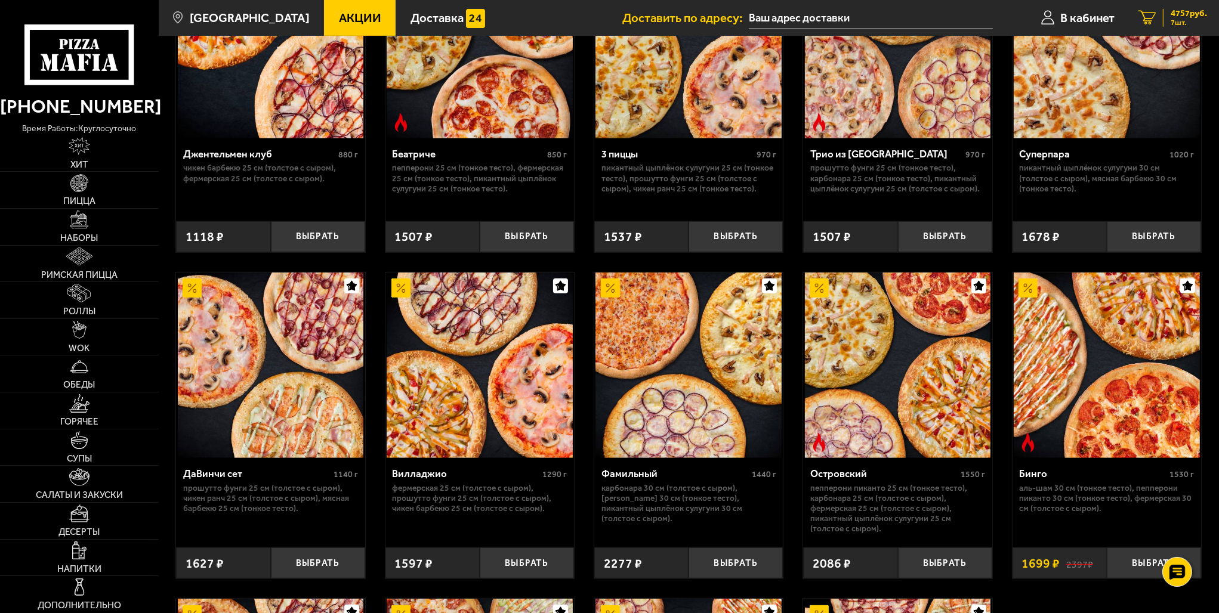
click at [1187, 16] on span "4757 руб." at bounding box center [1189, 13] width 36 height 9
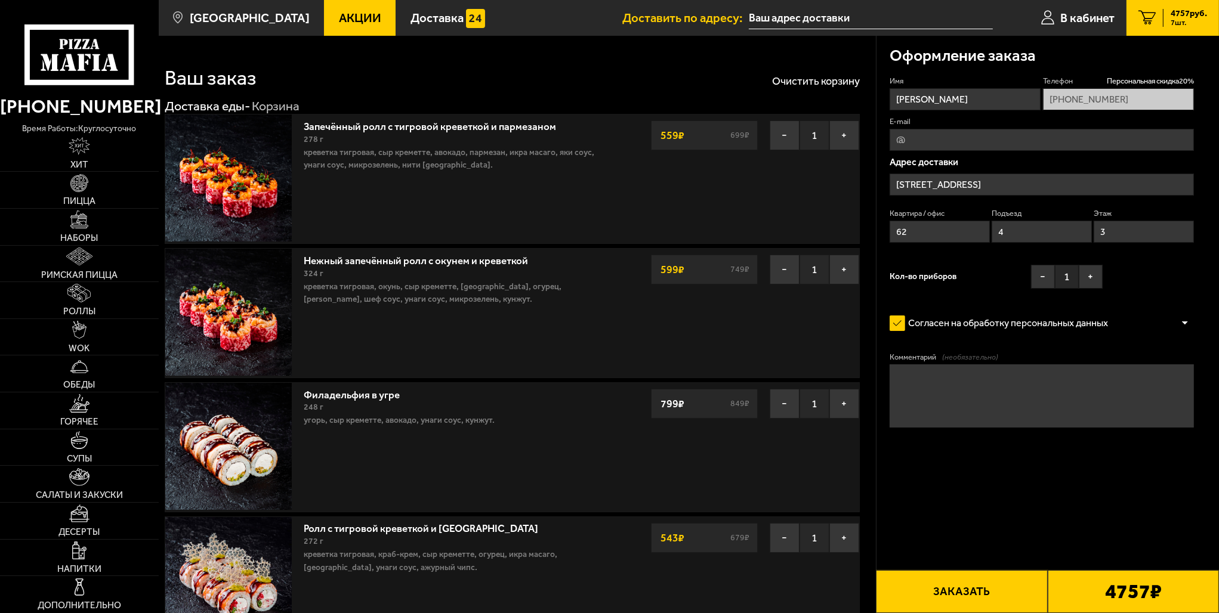
type input "[STREET_ADDRESS]"
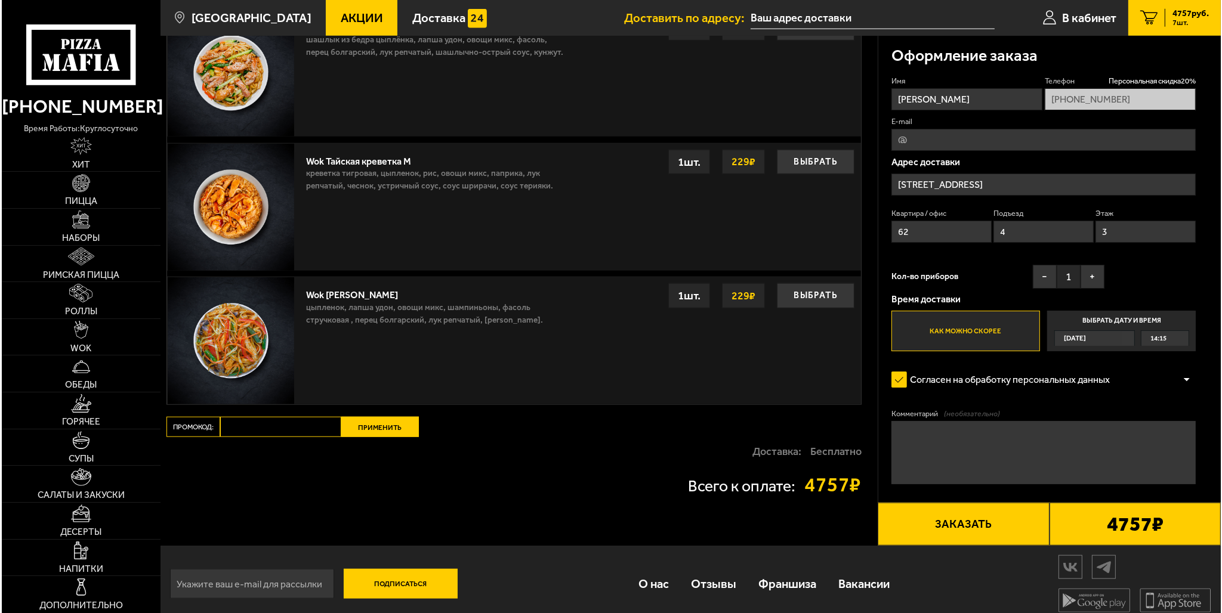
scroll to position [1710, 0]
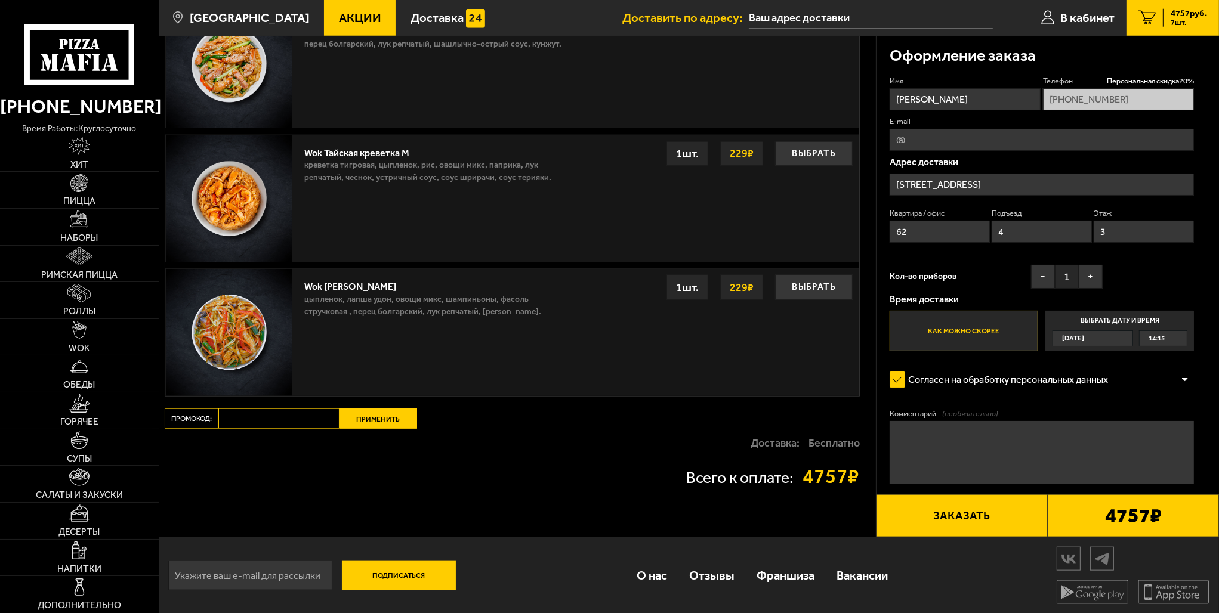
click at [931, 135] on input "E-mail" at bounding box center [1042, 140] width 305 height 22
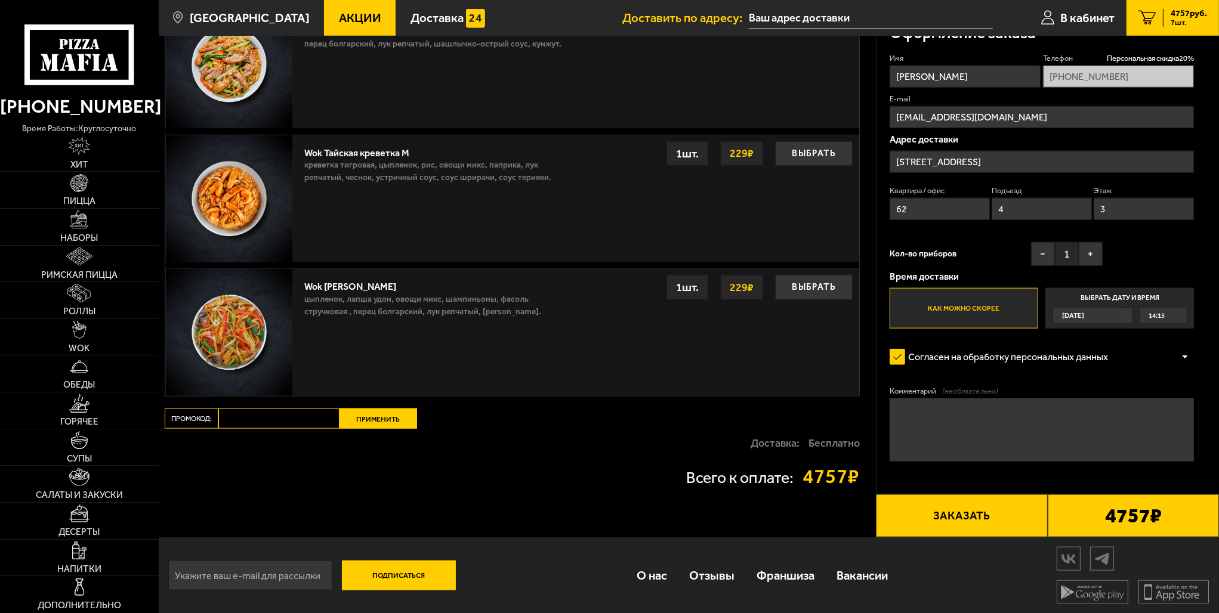
type input "qlsfuntick@gmail.com"
click at [1129, 134] on div "Имя Ольга Телефон Персональная скидка 20 % +7 (911) 267-16-59 E-mail qlsfuntick…" at bounding box center [1042, 191] width 305 height 276
click at [1117, 311] on div "[DATE]" at bounding box center [1086, 316] width 67 height 14
click at [0, 0] on input "Выбрать дату и время Сегодня 14:15" at bounding box center [0, 0] width 0 height 0
click at [959, 304] on label "Как можно скорее" at bounding box center [964, 308] width 149 height 41
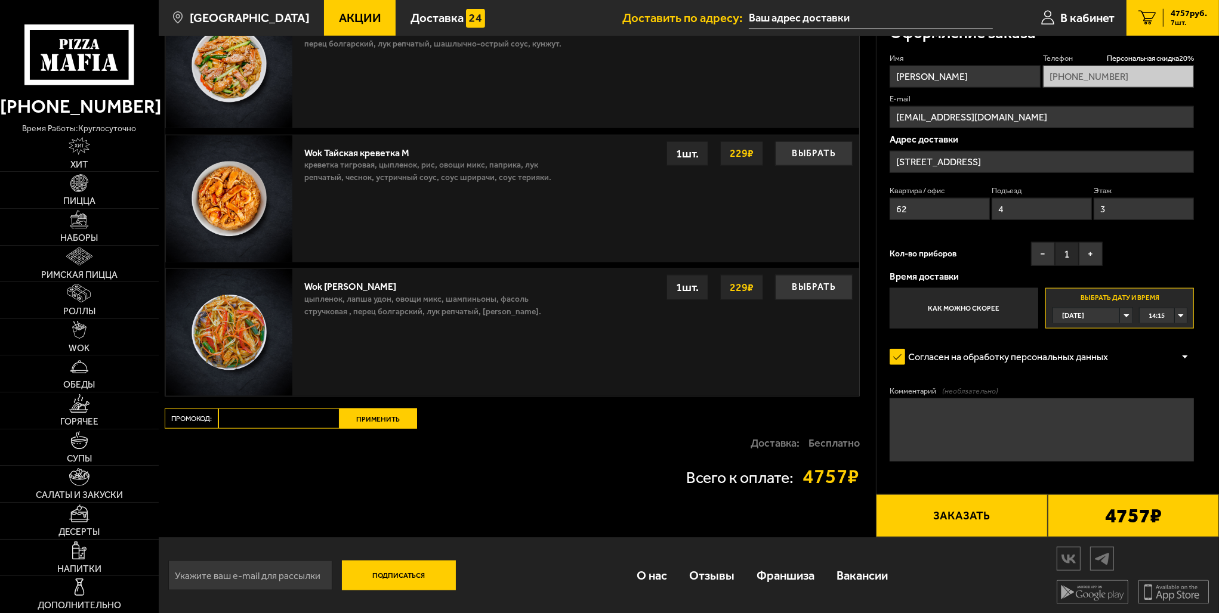
click at [0, 0] on input "Как можно скорее" at bounding box center [0, 0] width 0 height 0
click at [968, 514] on button "Заказать" at bounding box center [961, 516] width 171 height 43
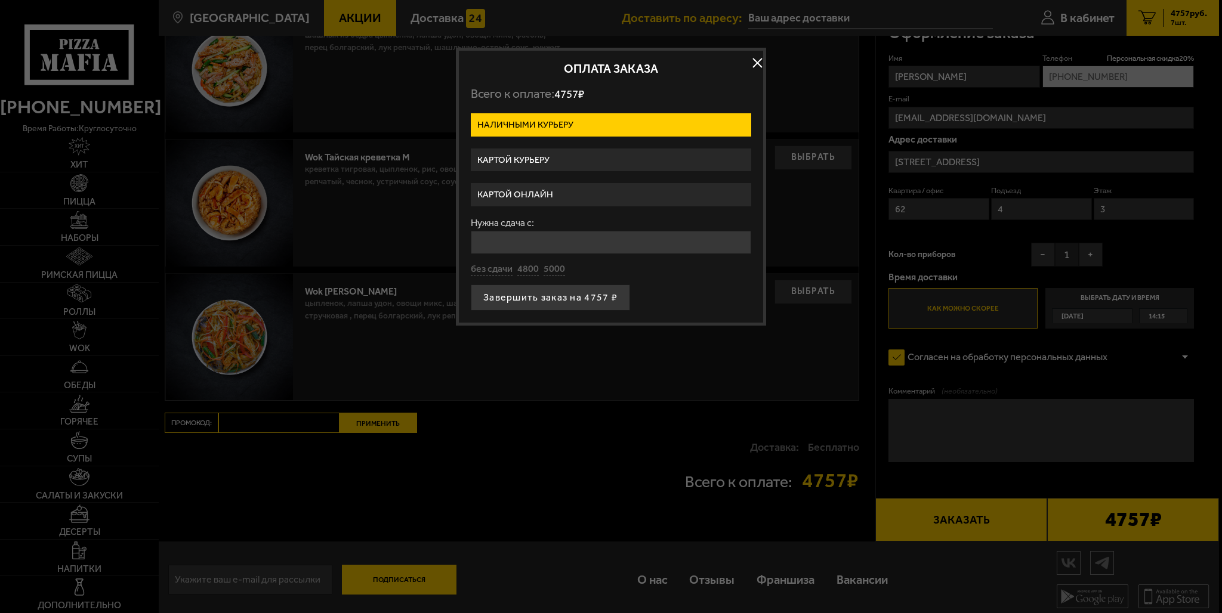
click at [520, 154] on label "Картой курьеру" at bounding box center [611, 160] width 280 height 23
click at [0, 0] on input "Картой курьеру" at bounding box center [0, 0] width 0 height 0
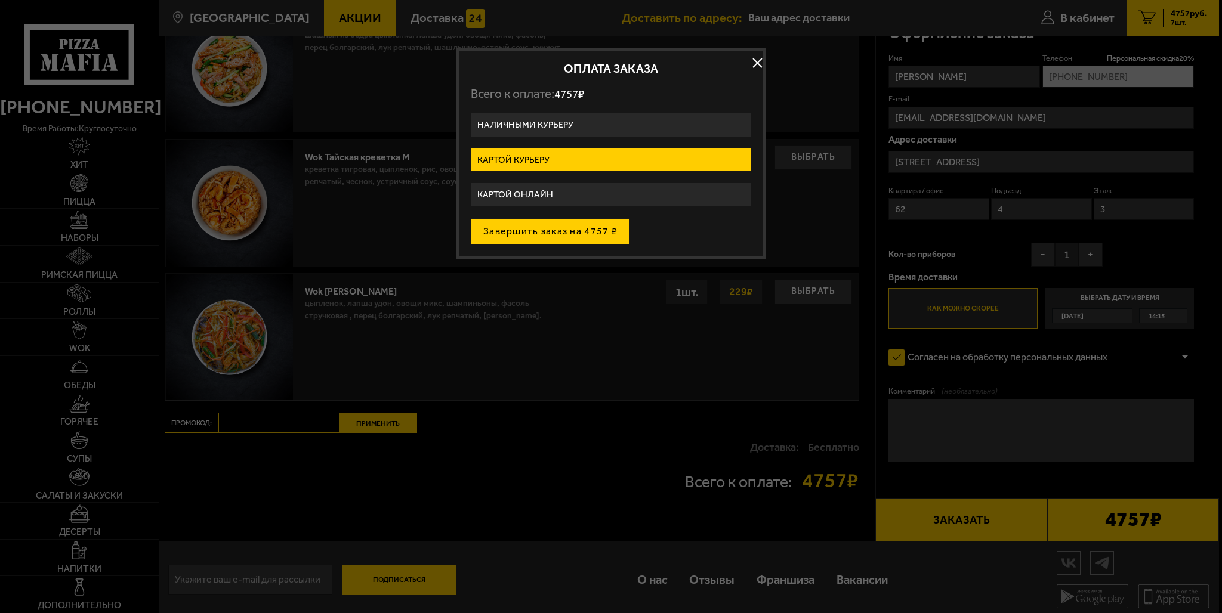
click at [575, 228] on button "Завершить заказ на 4757 ₽" at bounding box center [550, 231] width 159 height 26
